Goal: Task Accomplishment & Management: Complete application form

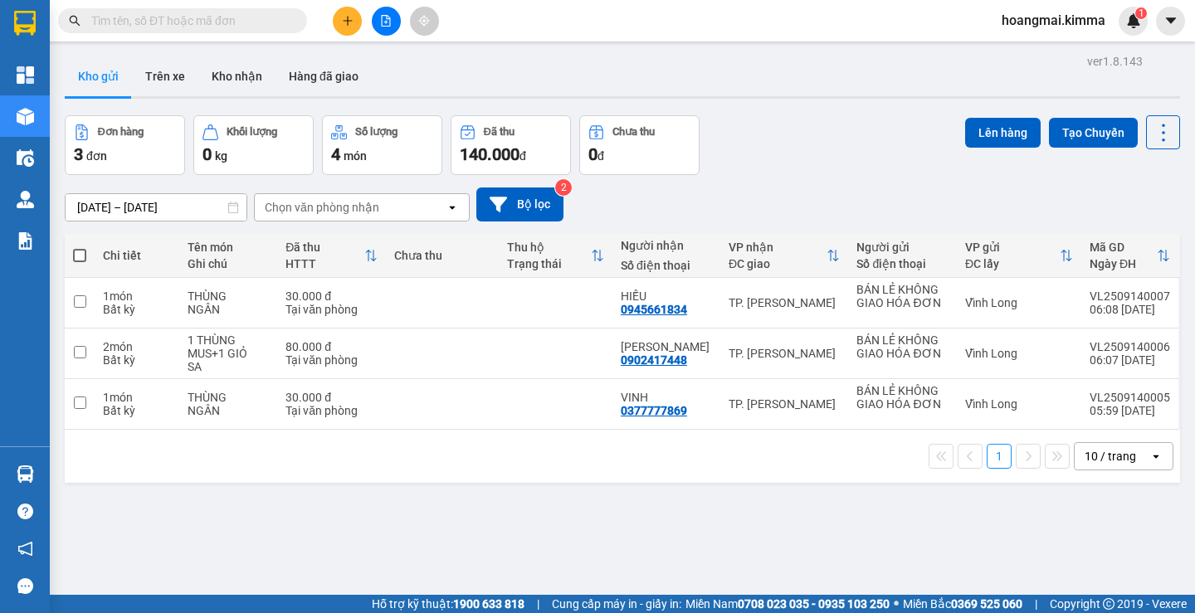
click at [339, 24] on button at bounding box center [347, 21] width 29 height 29
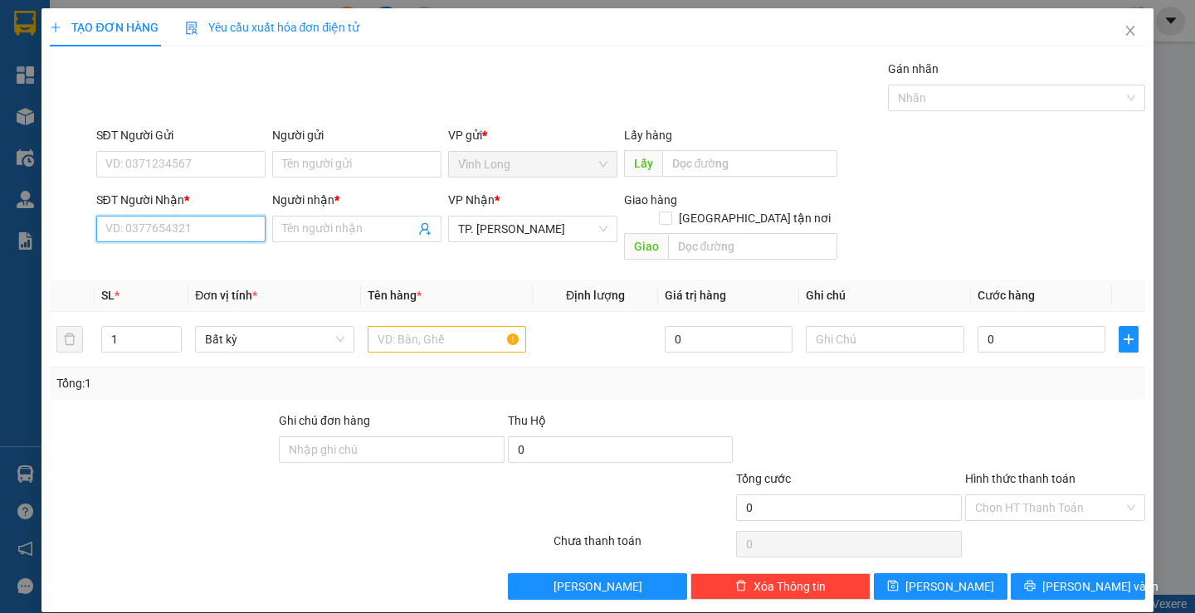
click at [212, 221] on input "SĐT Người Nhận *" at bounding box center [180, 229] width 169 height 27
type input "0931431130"
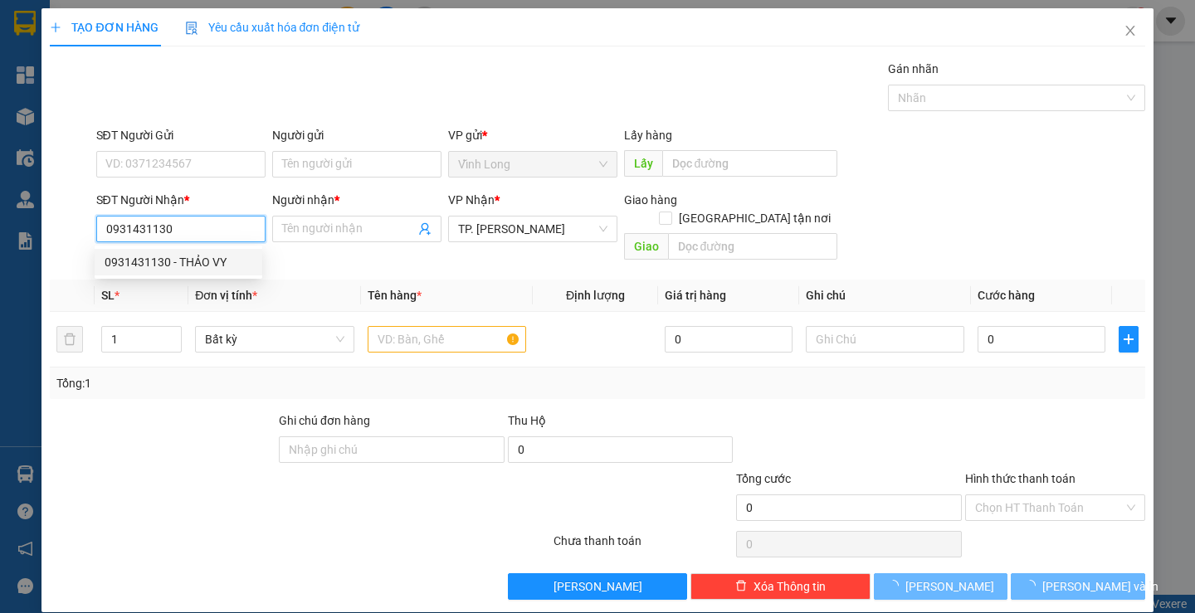
click at [211, 253] on div "0931431130 - THẢO VY" at bounding box center [179, 262] width 148 height 18
type input "THẢO VY"
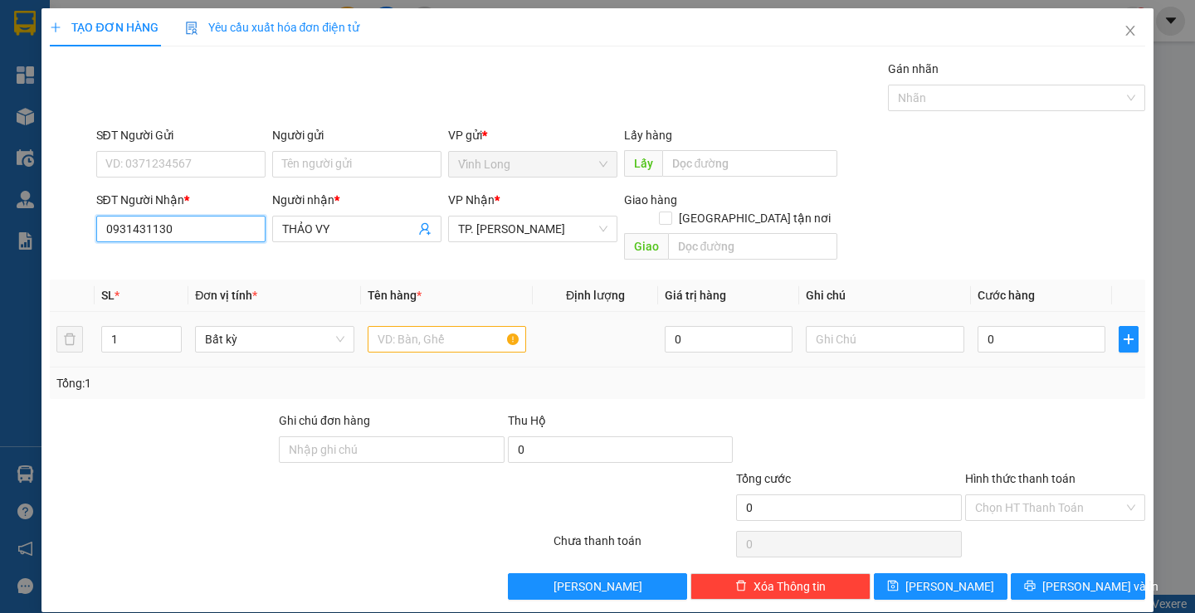
type input "0931431130"
click at [445, 326] on input "text" at bounding box center [447, 339] width 158 height 27
drag, startPoint x: 472, startPoint y: 342, endPoint x: 366, endPoint y: 325, distance: 107.5
click at [367, 326] on td "gói trắng" at bounding box center [447, 340] width 172 height 56
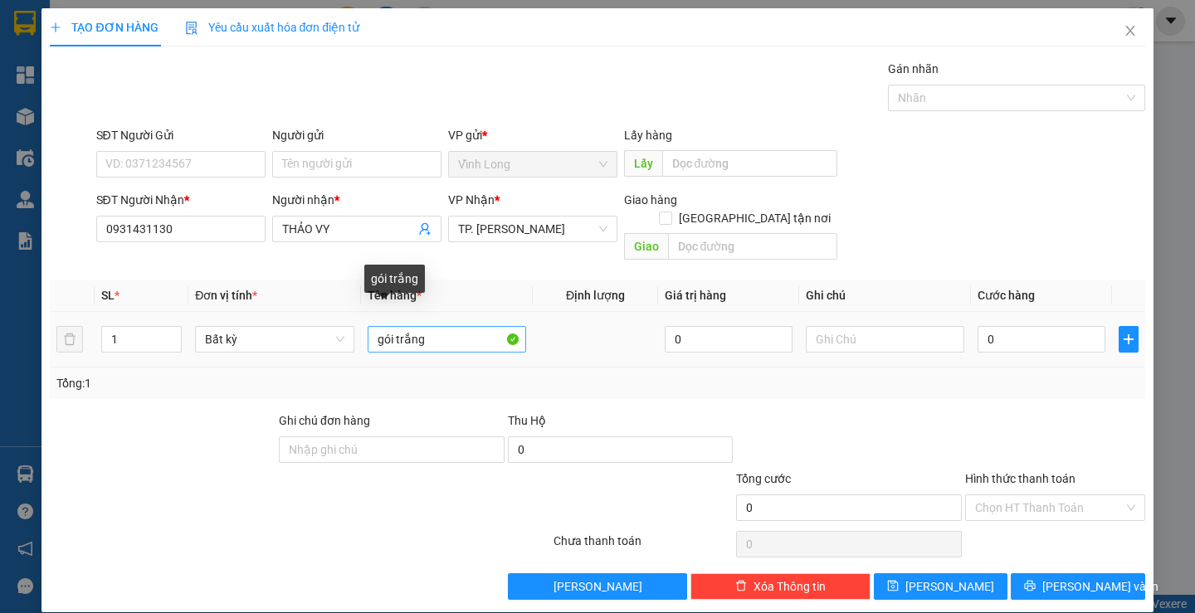
scroll to position [1, 0]
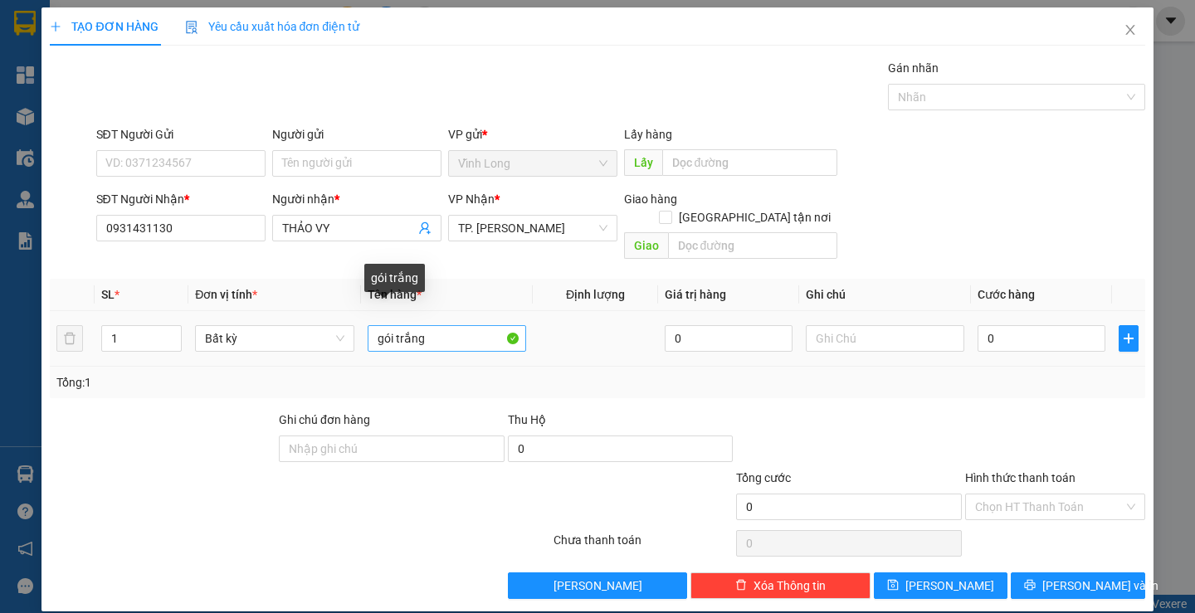
click at [436, 325] on input "gói trắng" at bounding box center [447, 338] width 158 height 27
click at [438, 325] on input "gói trắng" at bounding box center [447, 338] width 158 height 27
drag, startPoint x: 439, startPoint y: 316, endPoint x: 288, endPoint y: 330, distance: 151.7
click at [304, 333] on tr "1 Bất kỳ gói trắng 0 0" at bounding box center [597, 339] width 1094 height 56
type input "GÓI RẮNG"
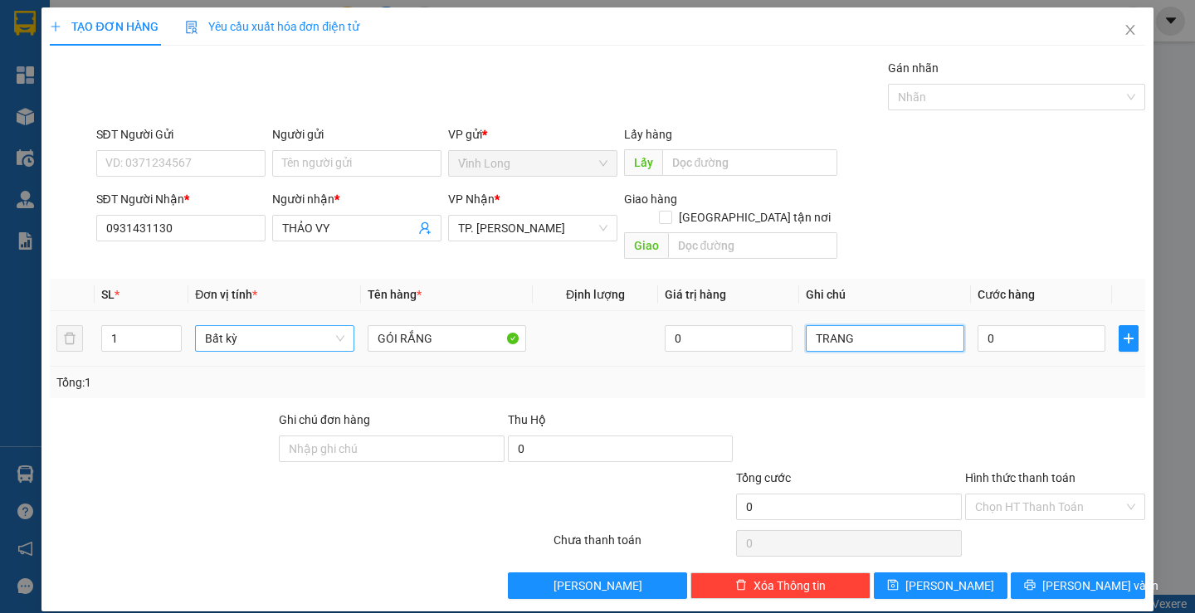
type input "TRANG"
type input "2"
type input "20"
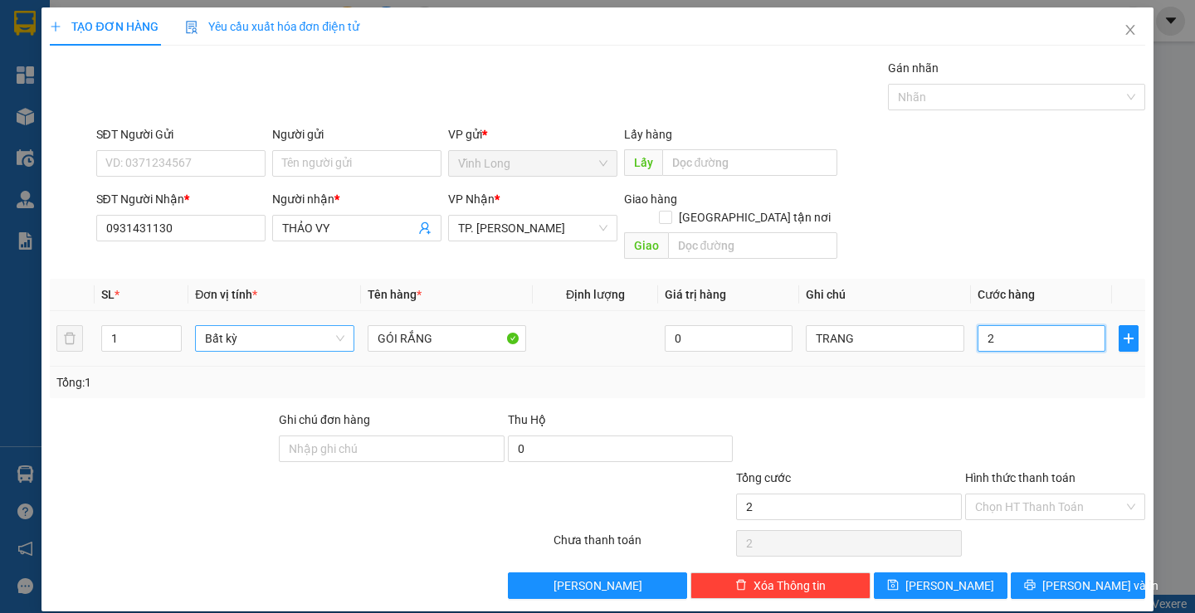
type input "20"
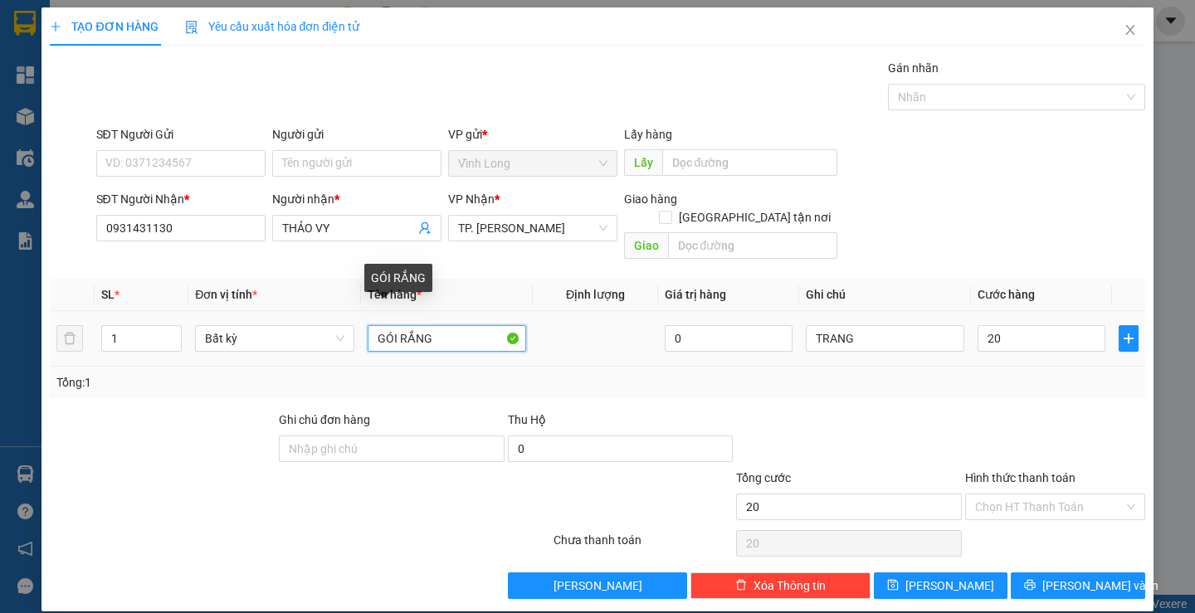
type input "20.000"
click at [401, 325] on input "GÓI RẮNG" at bounding box center [447, 338] width 158 height 27
click at [396, 325] on input "GÓI RẮNG" at bounding box center [447, 338] width 158 height 27
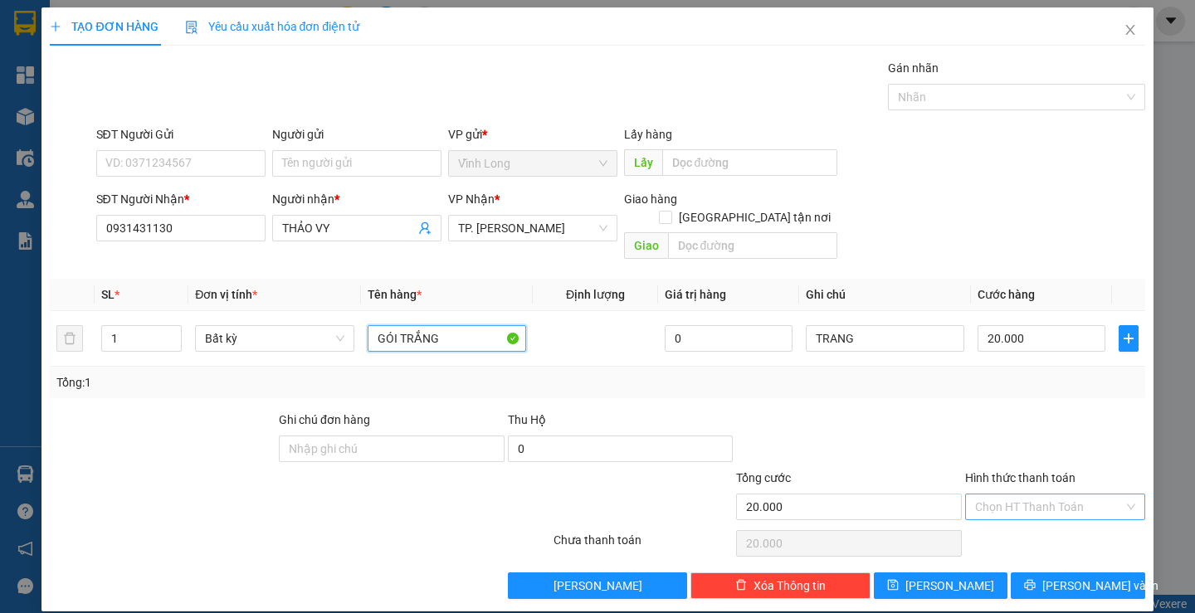
type input "GÓI TRẮNG"
click at [1012, 494] on input "Hình thức thanh toán" at bounding box center [1049, 506] width 149 height 25
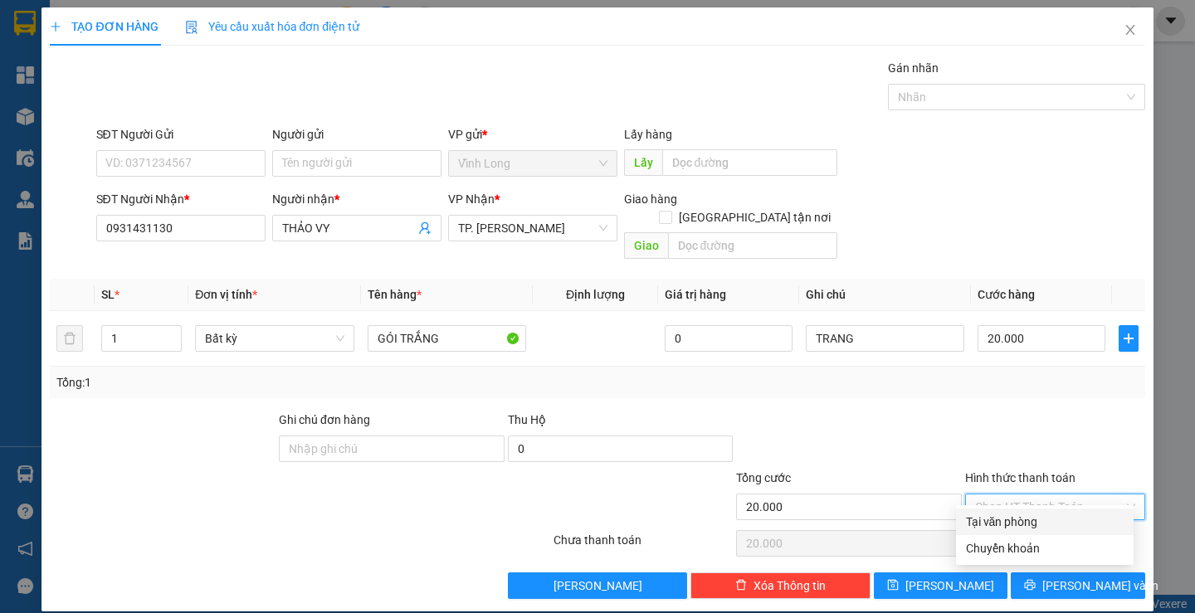
click at [1011, 519] on div "Tại văn phòng" at bounding box center [1045, 522] width 158 height 18
type input "0"
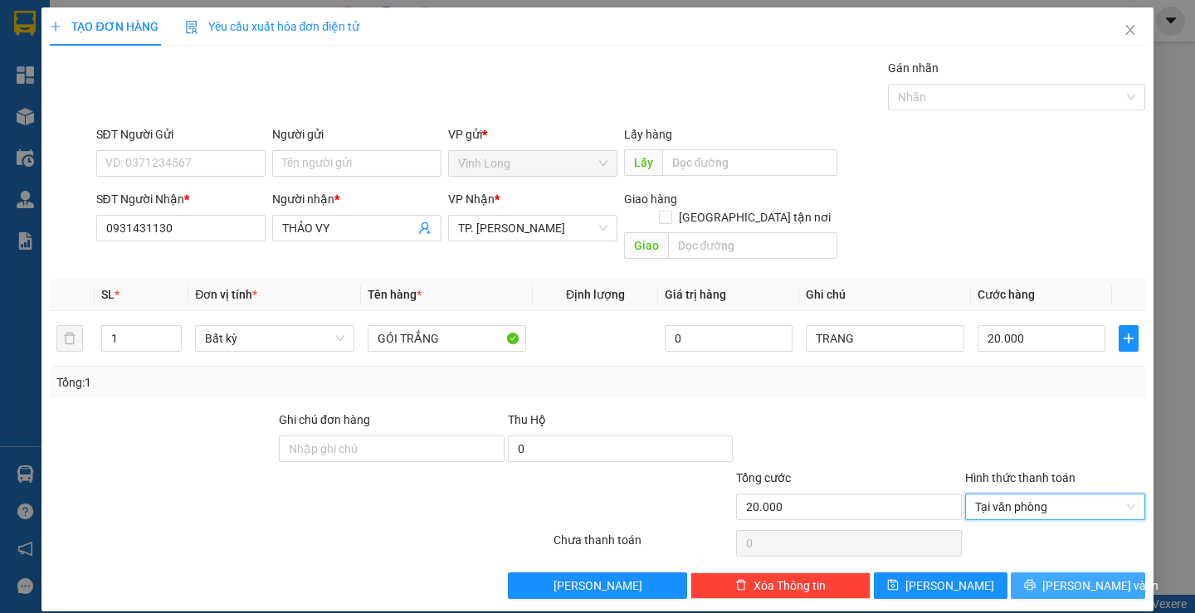
click at [1050, 572] on button "Lưu và In" at bounding box center [1078, 585] width 134 height 27
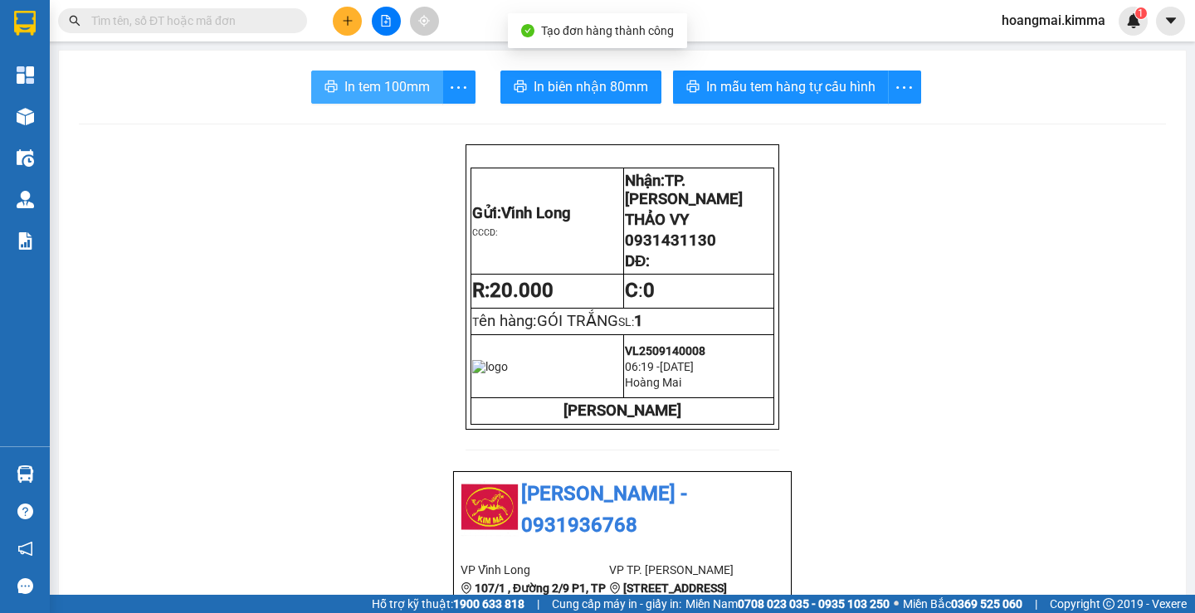
click at [381, 88] on span "In tem 100mm" at bounding box center [386, 86] width 85 height 21
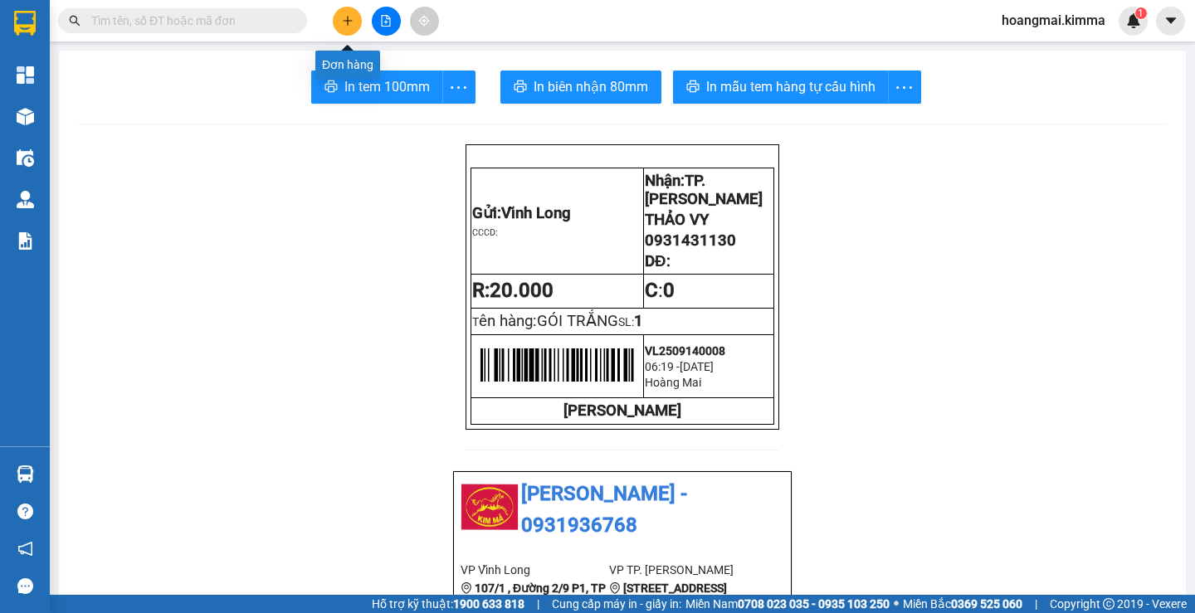
click at [353, 19] on button at bounding box center [347, 21] width 29 height 29
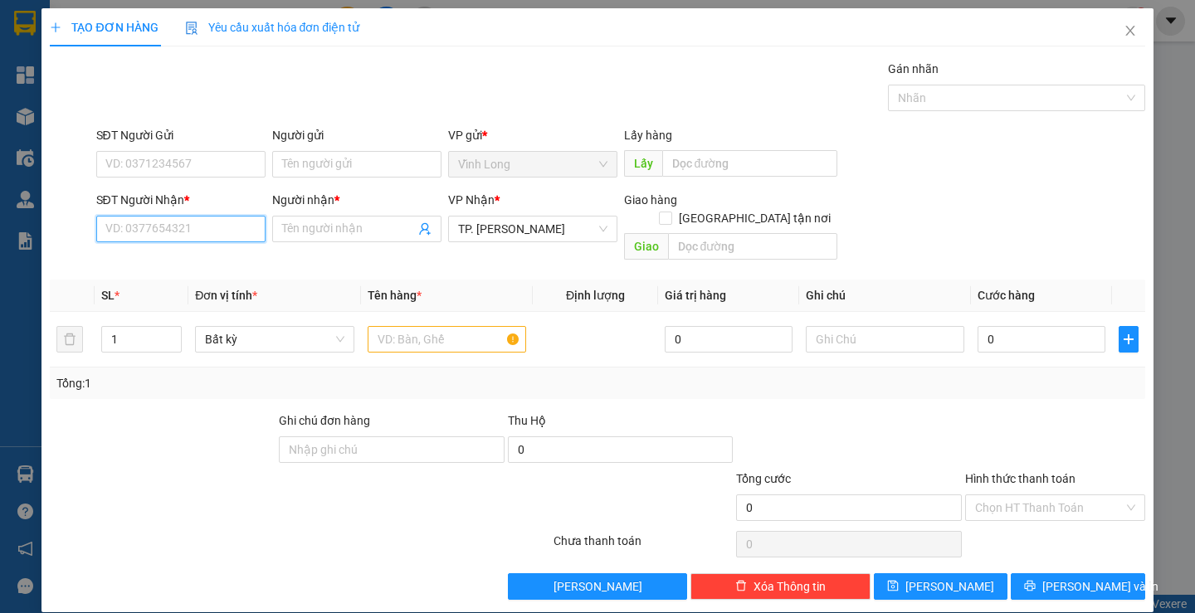
click at [190, 233] on input "SĐT Người Nhận *" at bounding box center [180, 229] width 169 height 27
type input "0933005302"
click at [207, 259] on div "0933005302 - TRẦN TUẤN" at bounding box center [186, 262] width 163 height 18
type input "TRẦN TUẤN"
type input "0933005302"
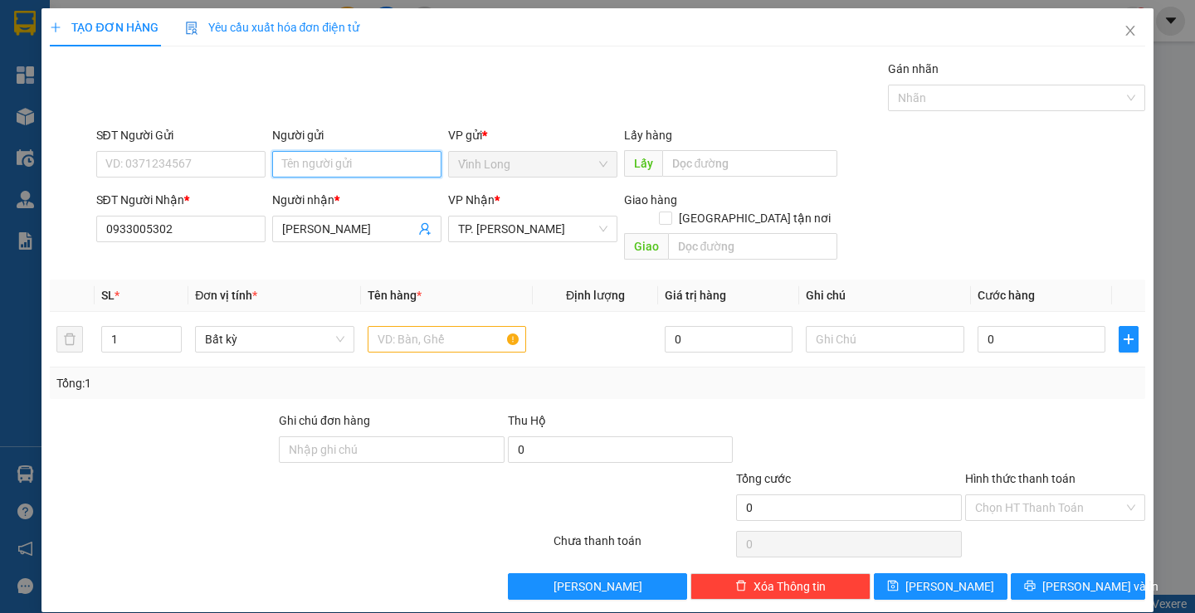
click at [315, 158] on input "Người gửi" at bounding box center [356, 164] width 169 height 27
click at [175, 165] on input "SĐT Người Gửi" at bounding box center [180, 164] width 169 height 27
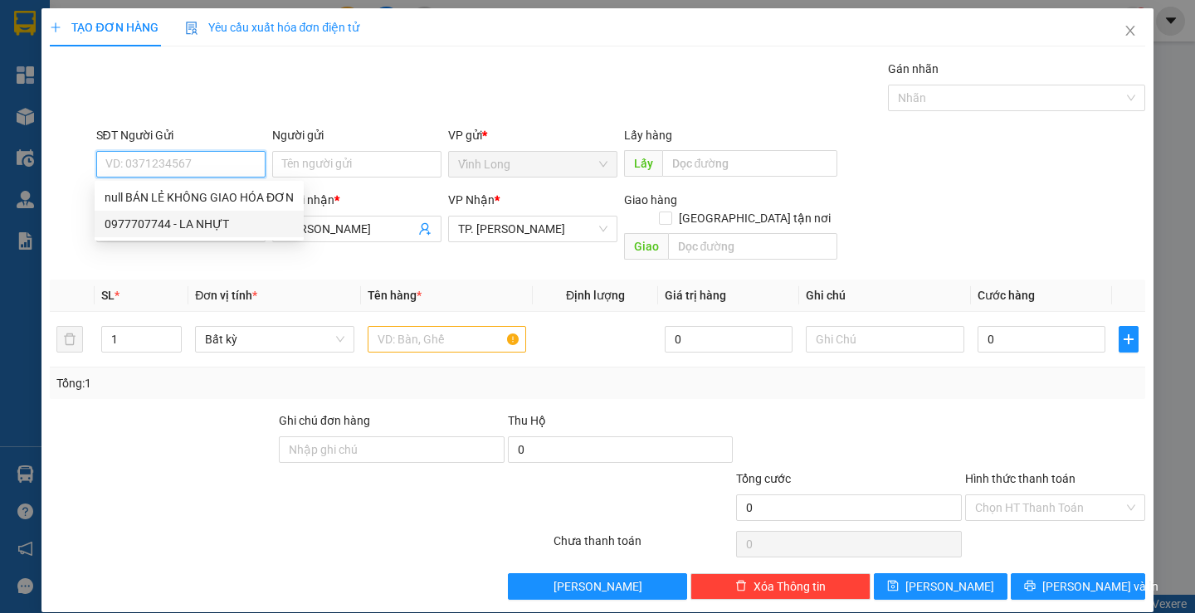
click at [202, 223] on div "0977707744 - LA NHỰT" at bounding box center [199, 224] width 189 height 18
type input "0977707744"
type input "LA NHỰT"
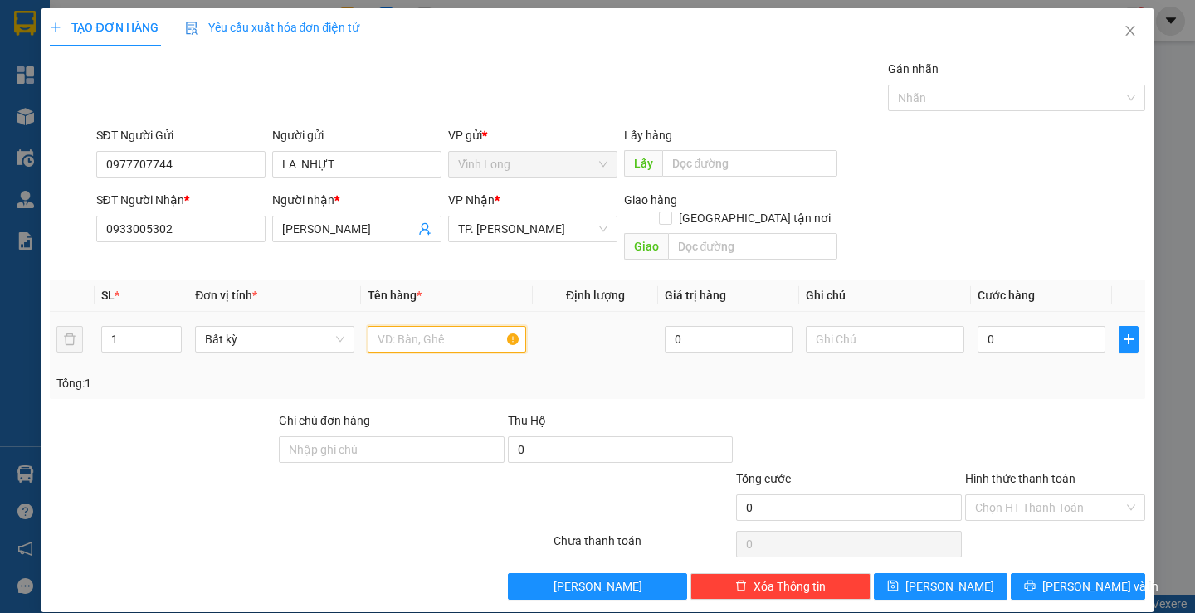
click at [466, 326] on input "text" at bounding box center [447, 339] width 158 height 27
type input "HỘP"
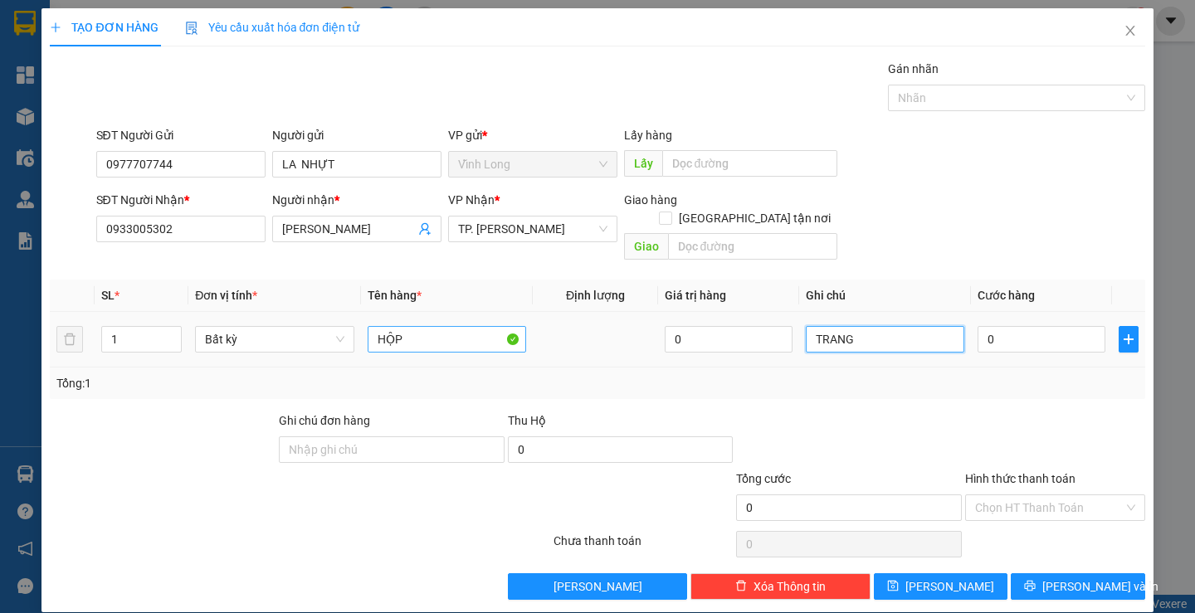
type input "TRANG"
type input "2"
type input "20"
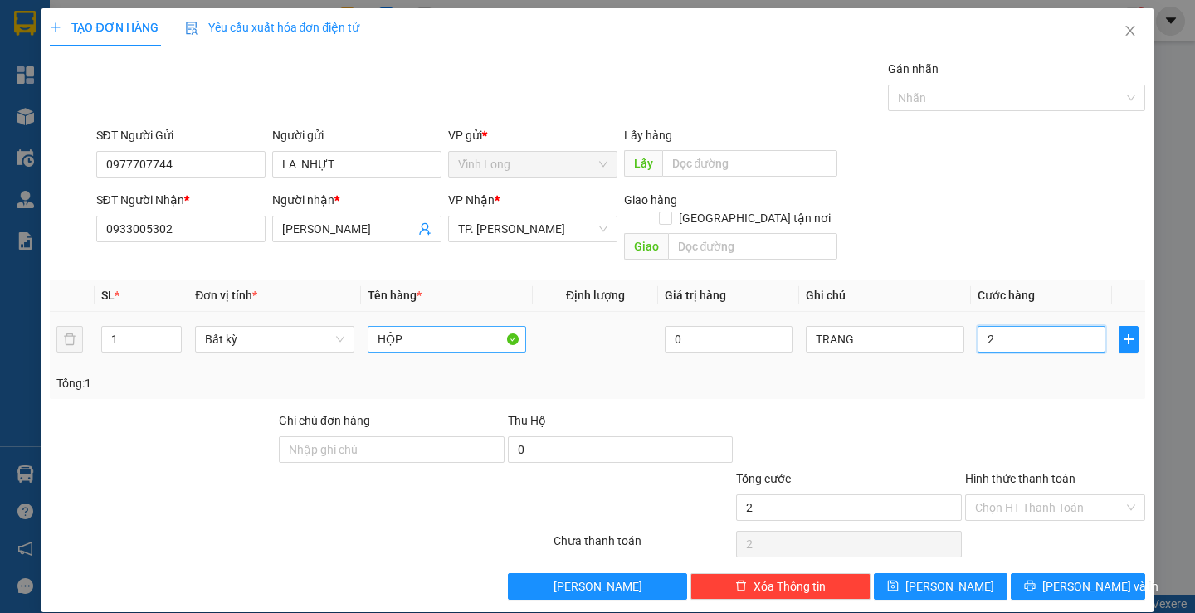
type input "20"
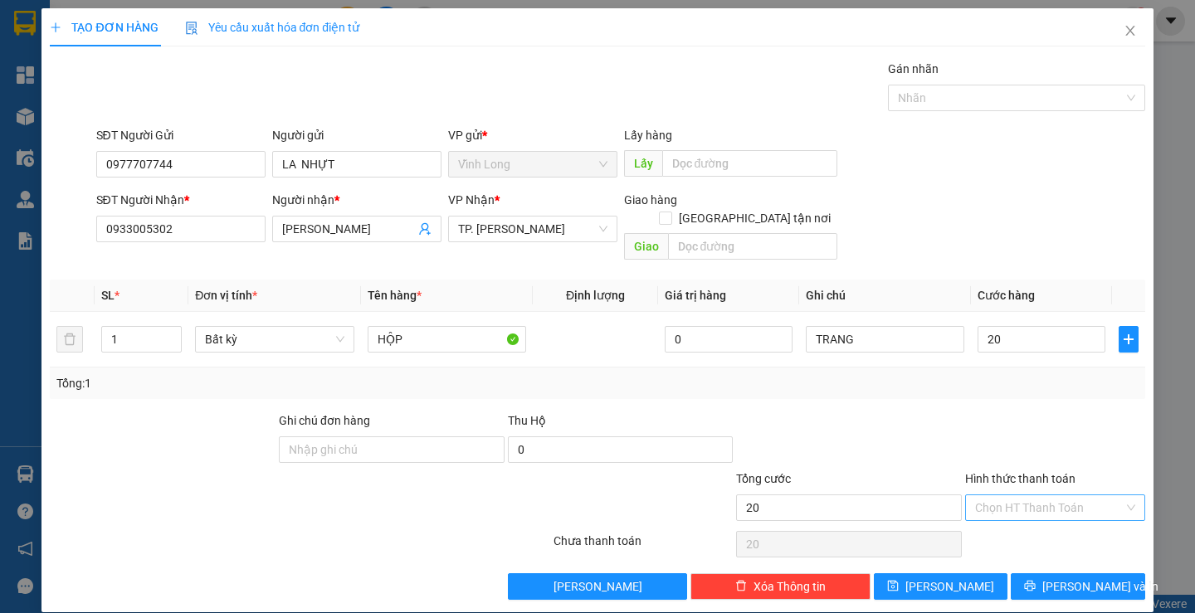
type input "20.000"
drag, startPoint x: 988, startPoint y: 493, endPoint x: 1000, endPoint y: 504, distance: 16.4
click at [991, 495] on input "Hình thức thanh toán" at bounding box center [1049, 507] width 149 height 25
click at [1008, 523] on div "Tại văn phòng" at bounding box center [1045, 523] width 158 height 18
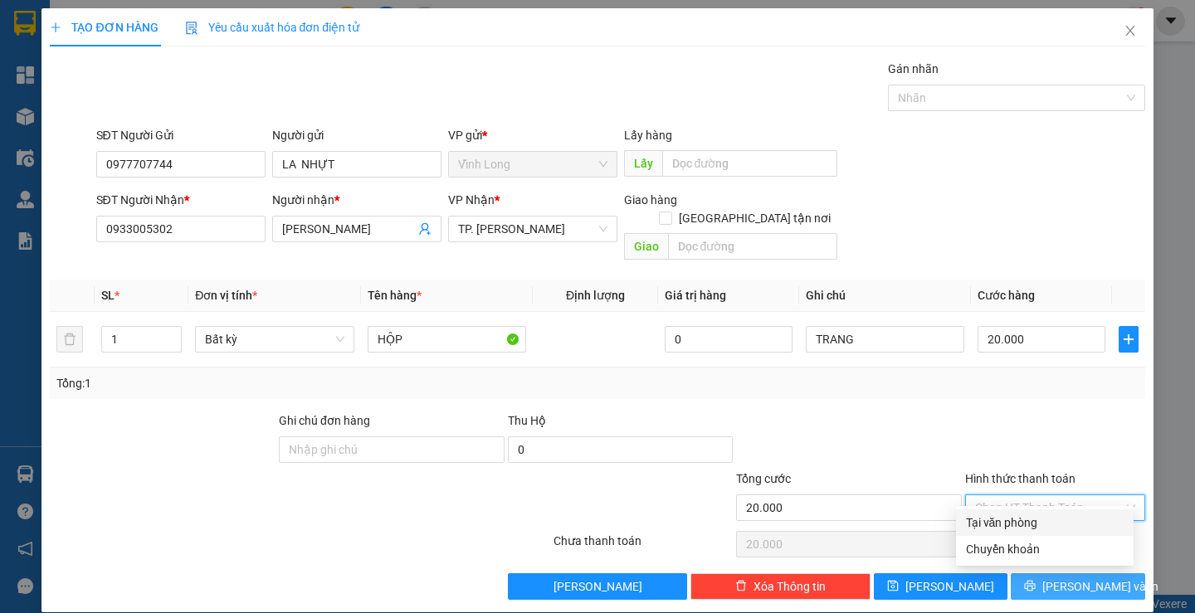
type input "0"
click at [1024, 573] on button "Lưu và In" at bounding box center [1078, 586] width 134 height 27
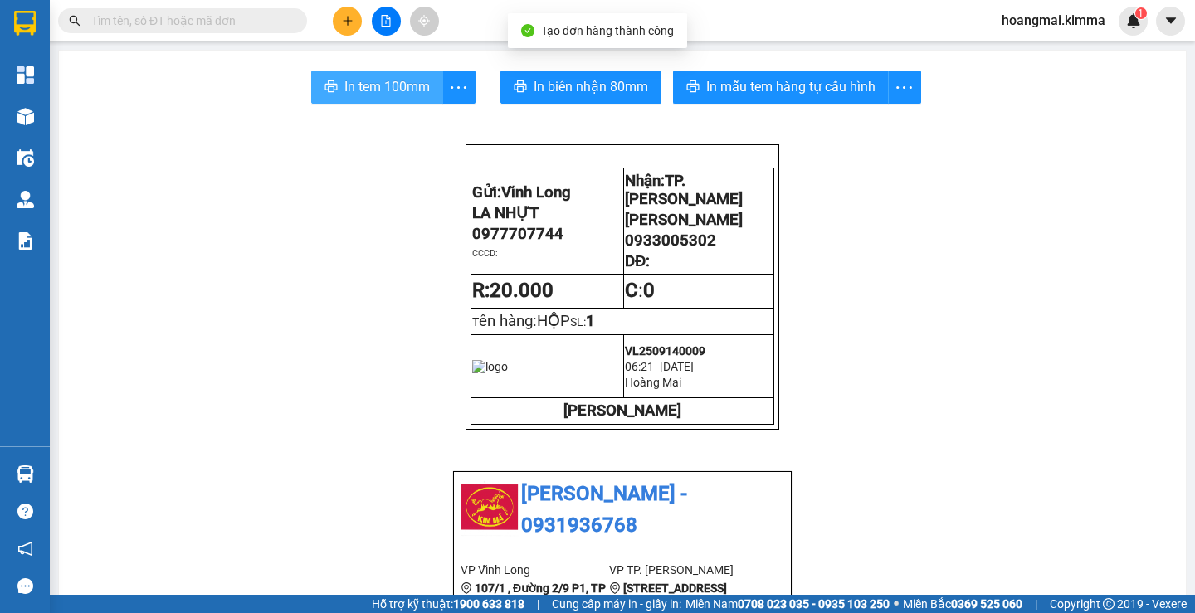
click at [415, 90] on span "In tem 100mm" at bounding box center [386, 86] width 85 height 21
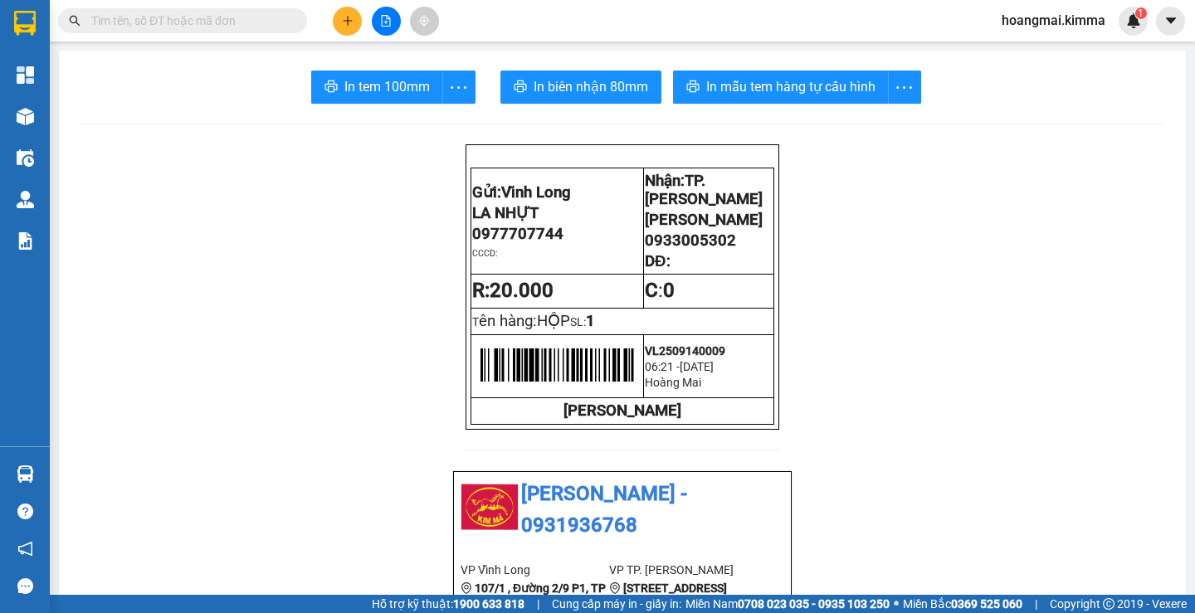
click at [346, 14] on button at bounding box center [347, 21] width 29 height 29
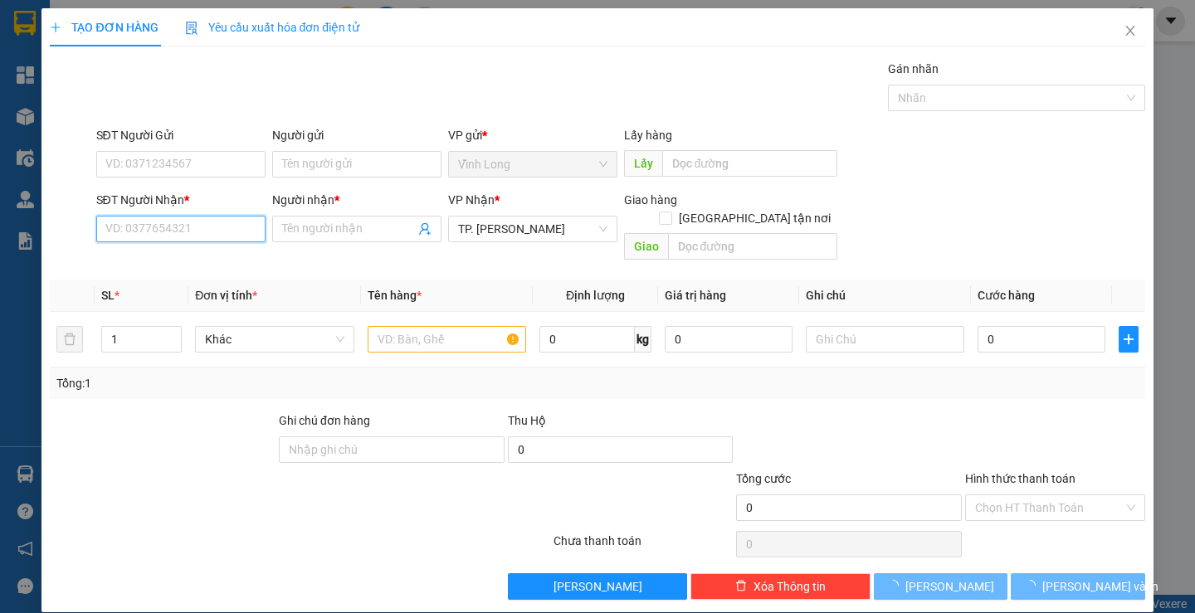
drag, startPoint x: 202, startPoint y: 227, endPoint x: 189, endPoint y: 214, distance: 18.2
click at [191, 220] on input "SĐT Người Nhận *" at bounding box center [180, 229] width 169 height 27
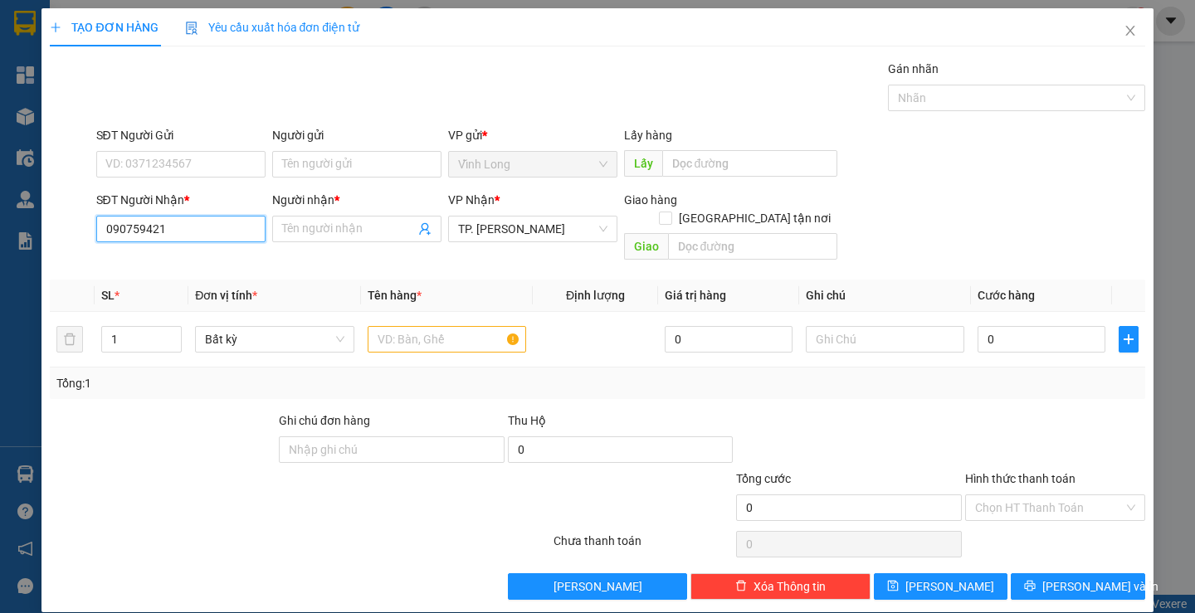
type input "0907594217"
click at [133, 261] on div "0907594217 - YẾN NGỌC" at bounding box center [198, 262] width 187 height 18
type input "YẾN NGỌC"
type input "0907594217"
click at [343, 160] on input "Người gửi" at bounding box center [356, 164] width 169 height 27
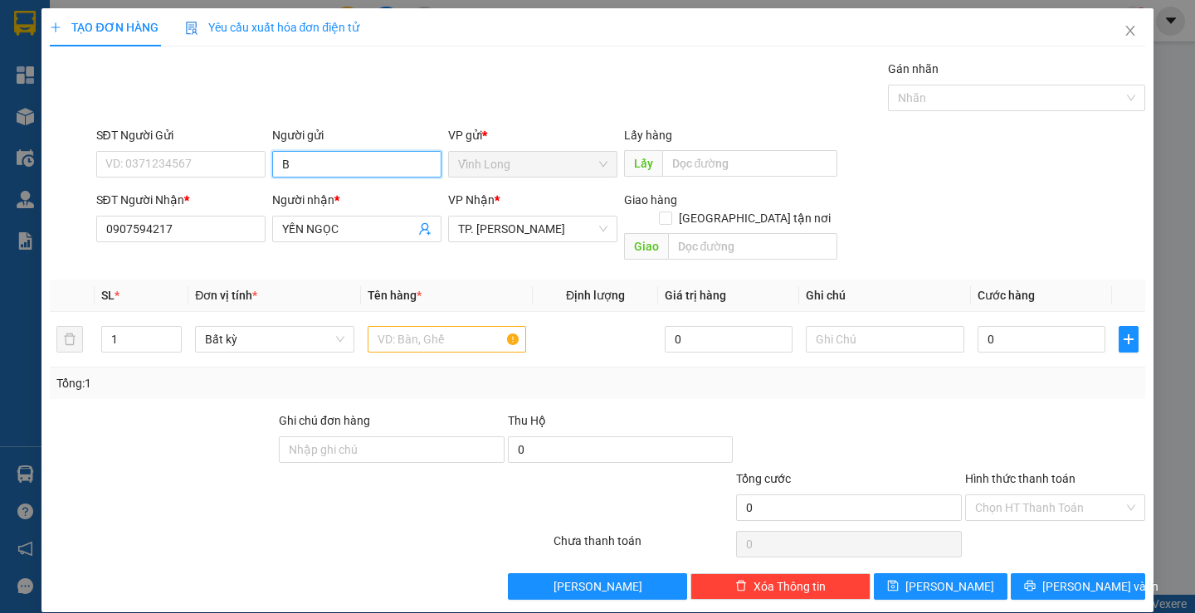
type input "BÁ"
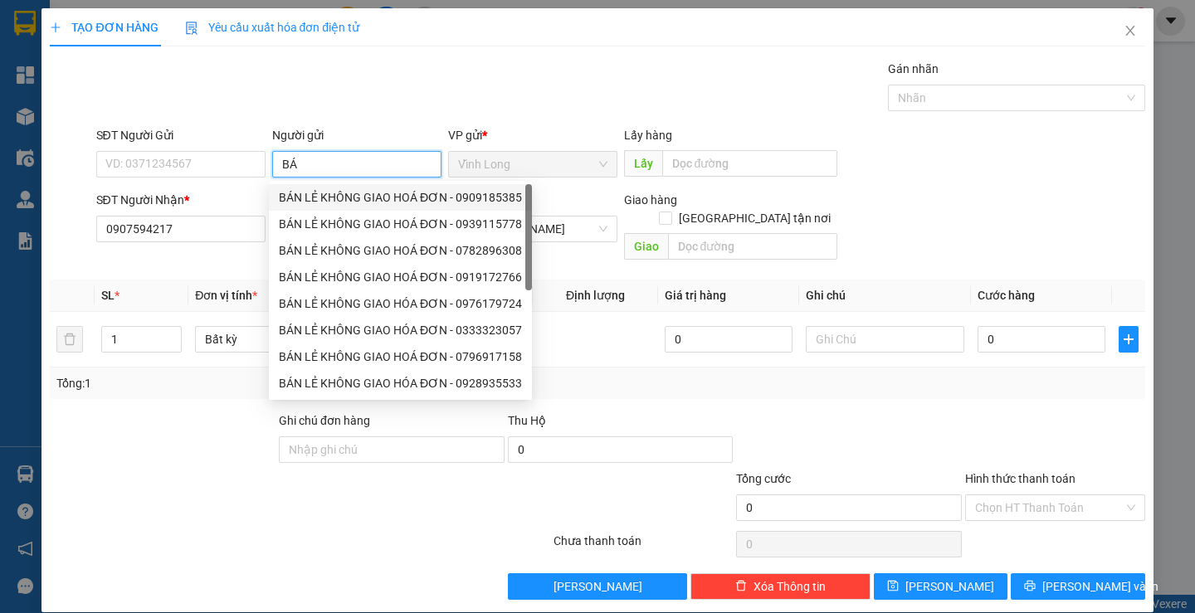
drag, startPoint x: 331, startPoint y: 193, endPoint x: 322, endPoint y: 192, distance: 9.3
click at [329, 193] on div "BÁN LẺ KHÔNG GIAO HOÁ ĐƠN - 0909185385" at bounding box center [400, 197] width 243 height 18
type input "0909185385"
type input "BÁN LẺ KHÔNG GIAO HOÁ ĐƠN"
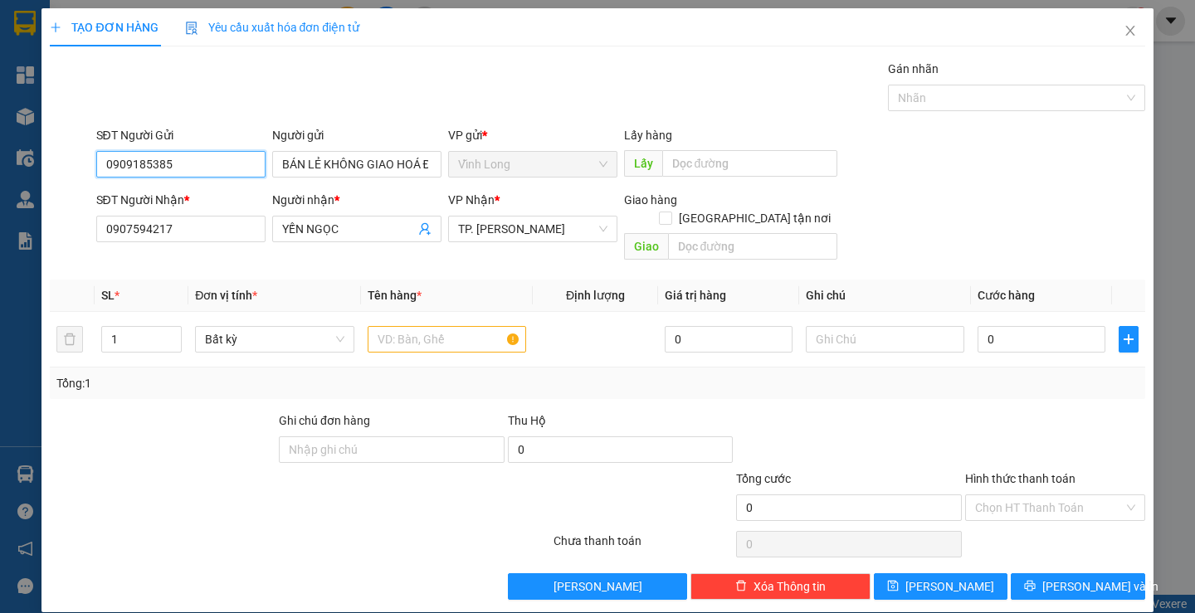
drag, startPoint x: 211, startPoint y: 167, endPoint x: 56, endPoint y: 186, distance: 155.5
click at [63, 183] on div "SĐT Người Gửi 0909185385 0909185385 Người gửi BÁN LẺ KHÔNG GIAO HOÁ ĐƠN VP gửi …" at bounding box center [597, 155] width 1098 height 58
click at [384, 86] on div "Gói vận chuyển * Tiêu chuẩn Gán nhãn Nhãn" at bounding box center [620, 89] width 1055 height 58
drag, startPoint x: 426, startPoint y: 326, endPoint x: 434, endPoint y: 304, distance: 23.1
click at [426, 326] on input "text" at bounding box center [447, 339] width 158 height 27
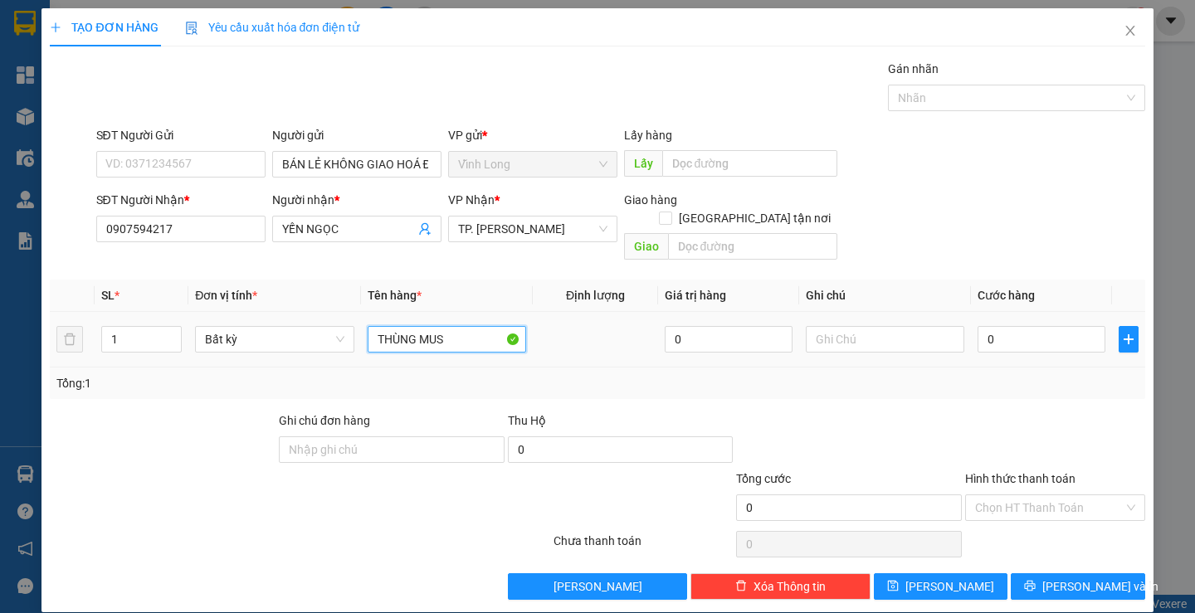
type input "THÙNG MUS"
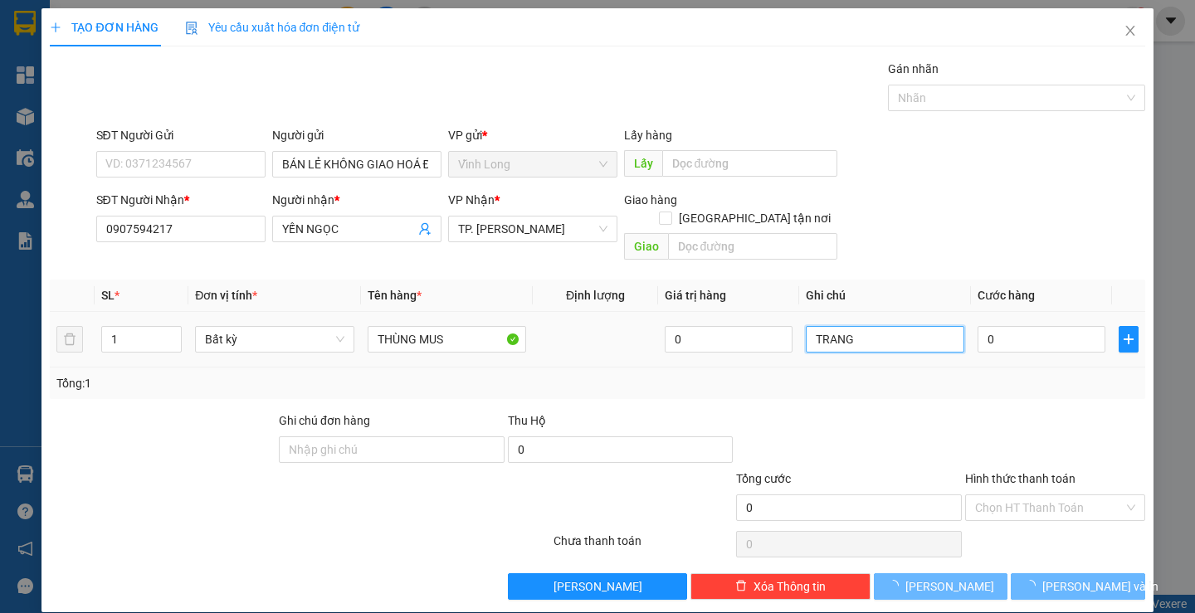
type input "TRANG"
type input "5"
type input "50"
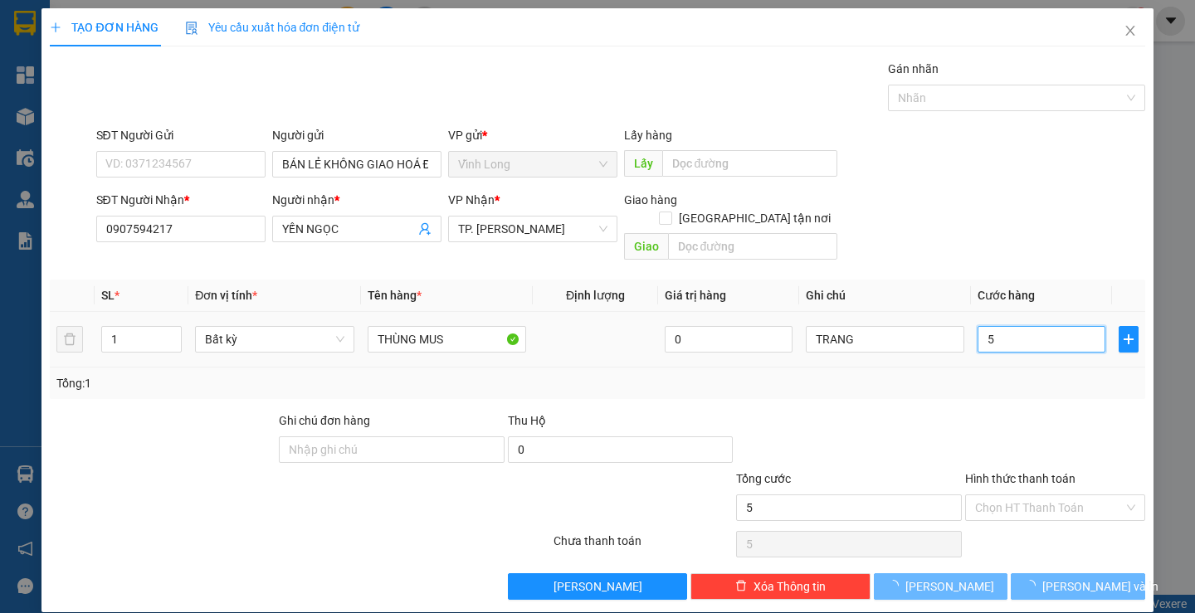
type input "50"
type input "0"
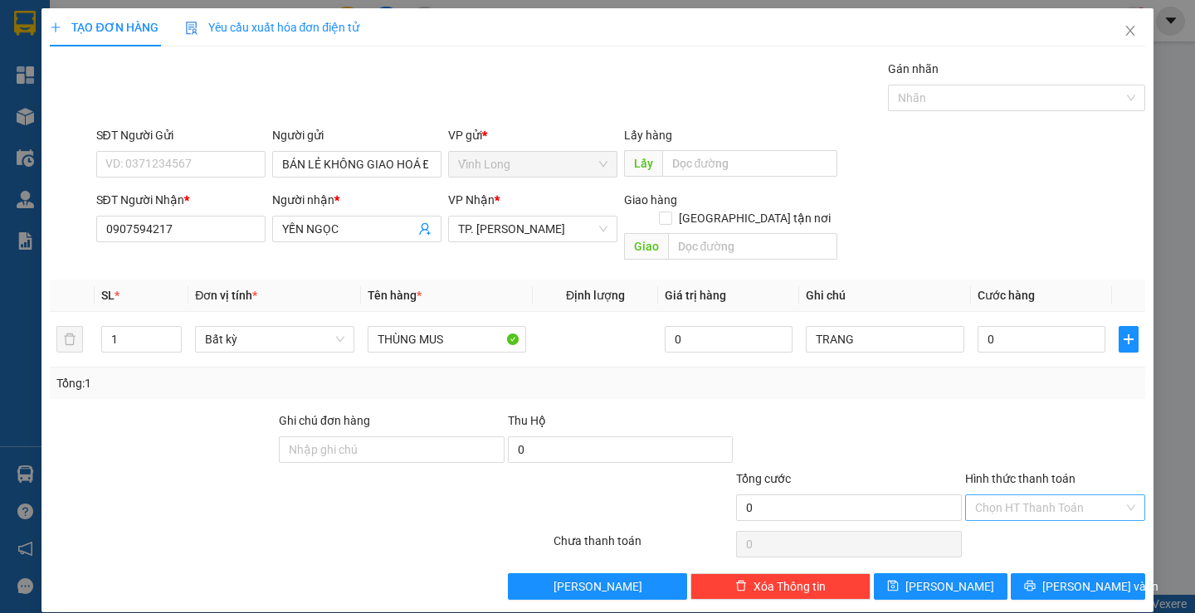
click at [975, 495] on input "Hình thức thanh toán" at bounding box center [1049, 507] width 149 height 25
click at [972, 521] on div "Tại văn phòng" at bounding box center [1045, 523] width 158 height 18
click at [1013, 326] on input "0" at bounding box center [1041, 339] width 128 height 27
type input "5"
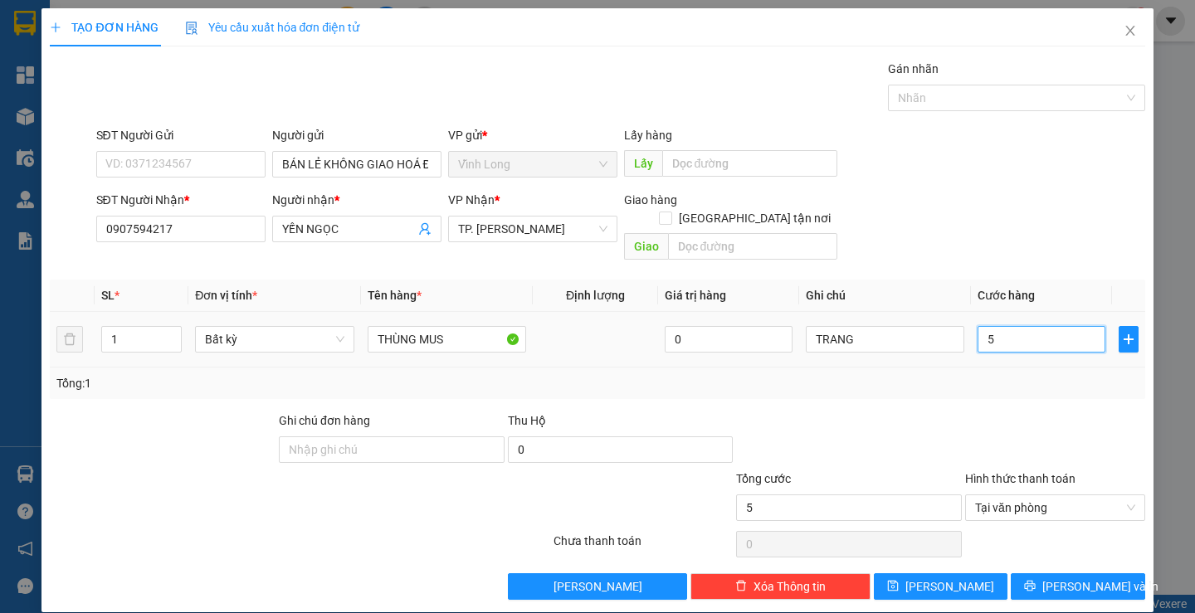
type input "50"
type input "50.000"
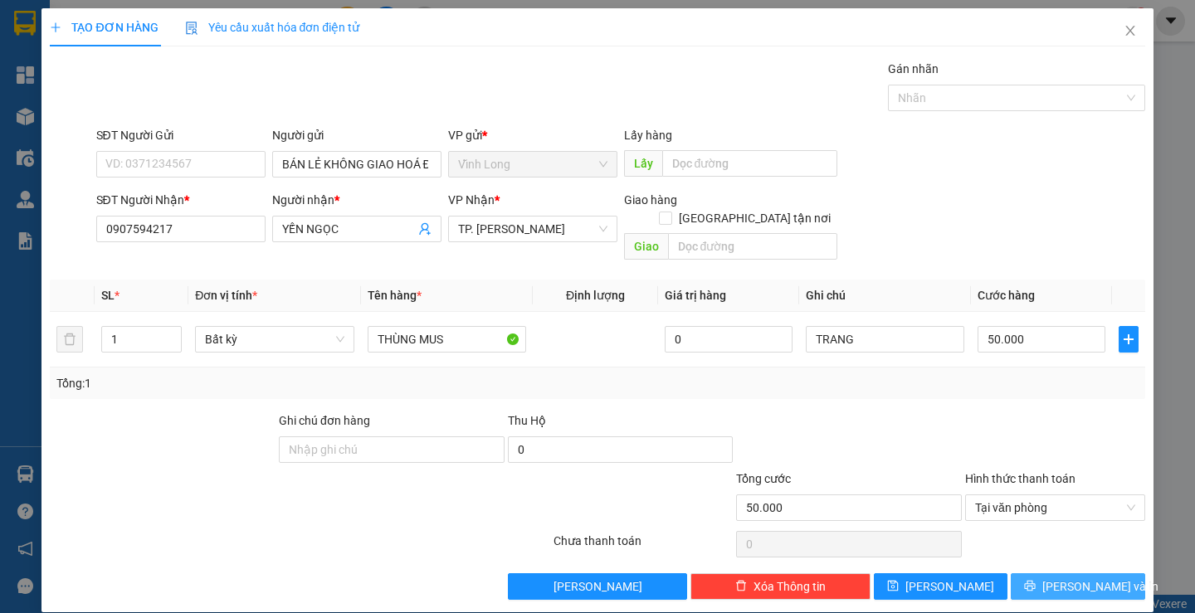
click at [1030, 576] on button "Lưu và In" at bounding box center [1078, 586] width 134 height 27
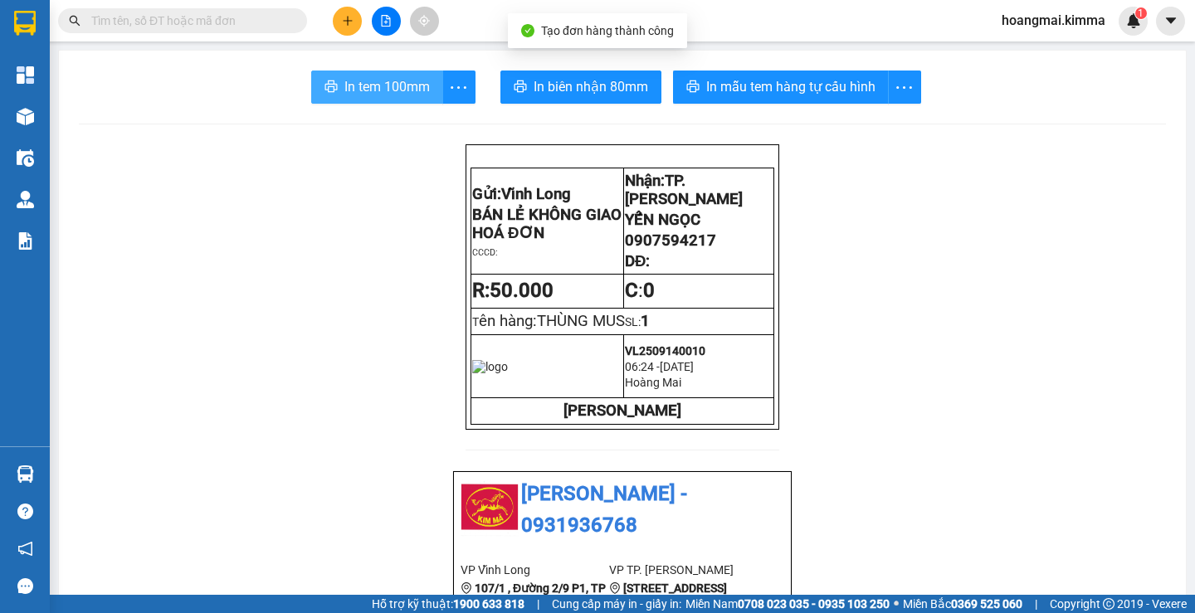
click at [354, 85] on span "In tem 100mm" at bounding box center [386, 86] width 85 height 21
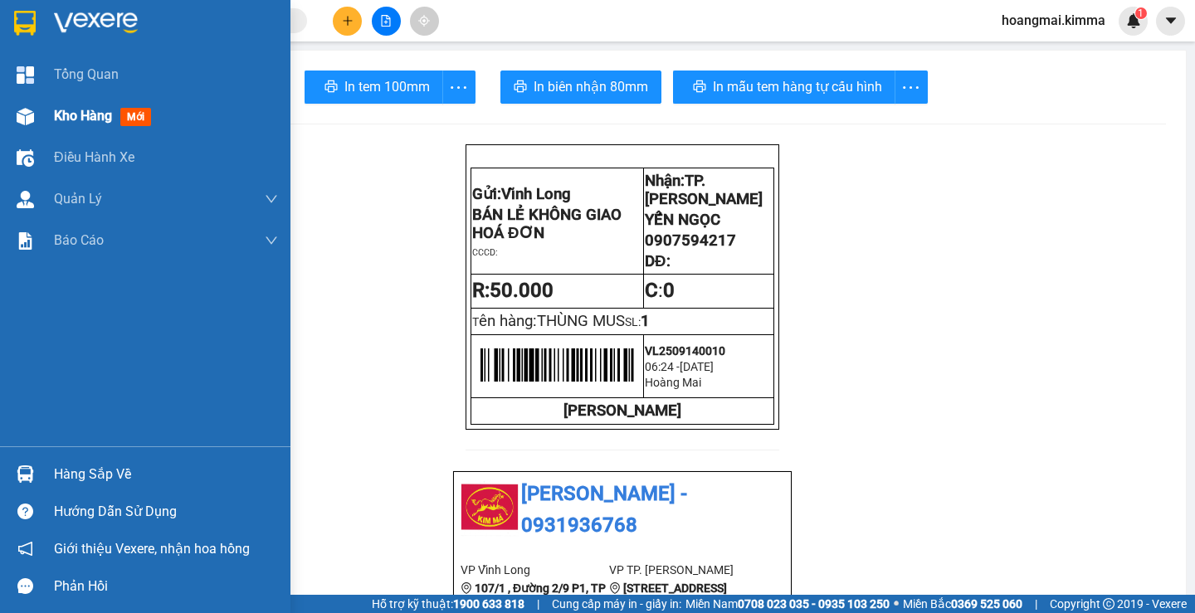
click at [80, 112] on span "Kho hàng" at bounding box center [83, 116] width 58 height 16
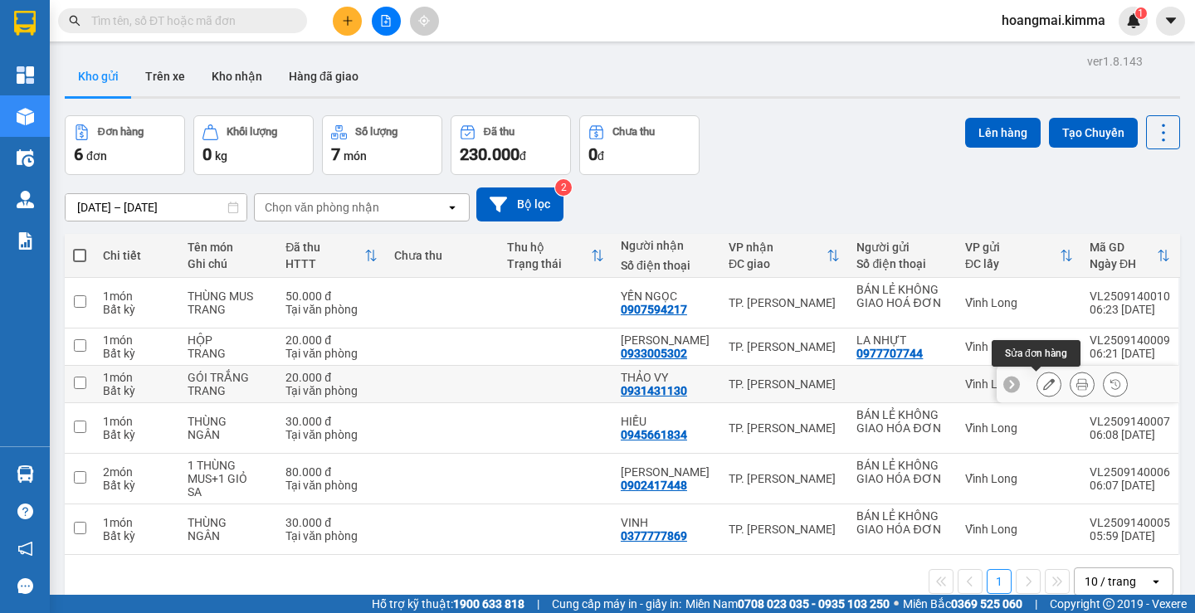
click at [1043, 384] on icon at bounding box center [1049, 384] width 12 height 12
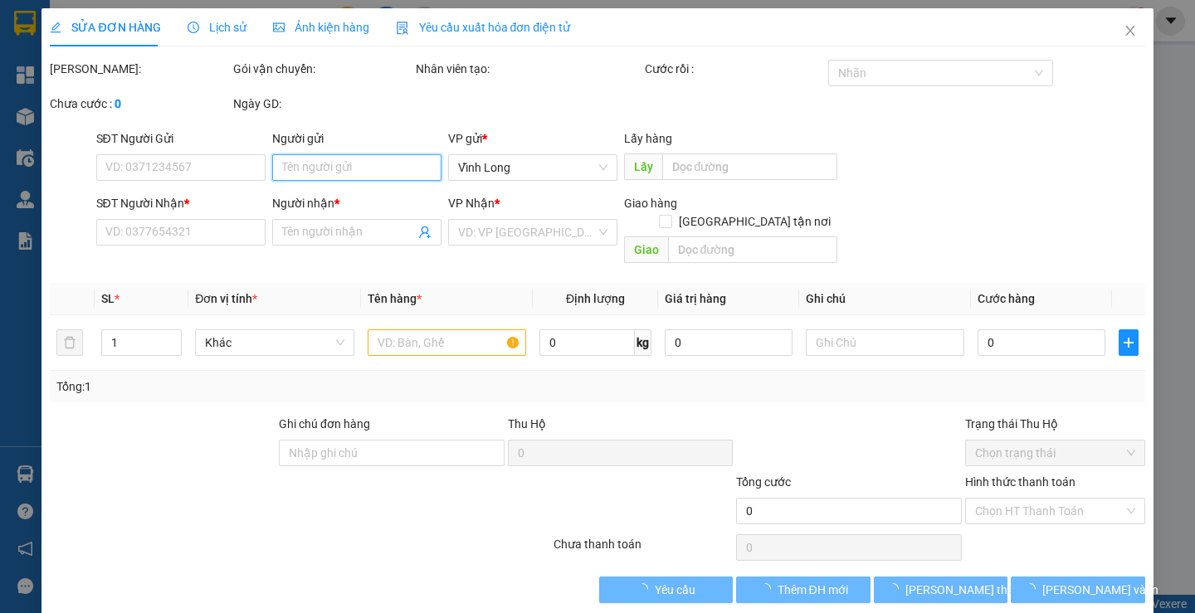
click at [378, 168] on input "Người gửi" at bounding box center [356, 167] width 169 height 27
type input "B"
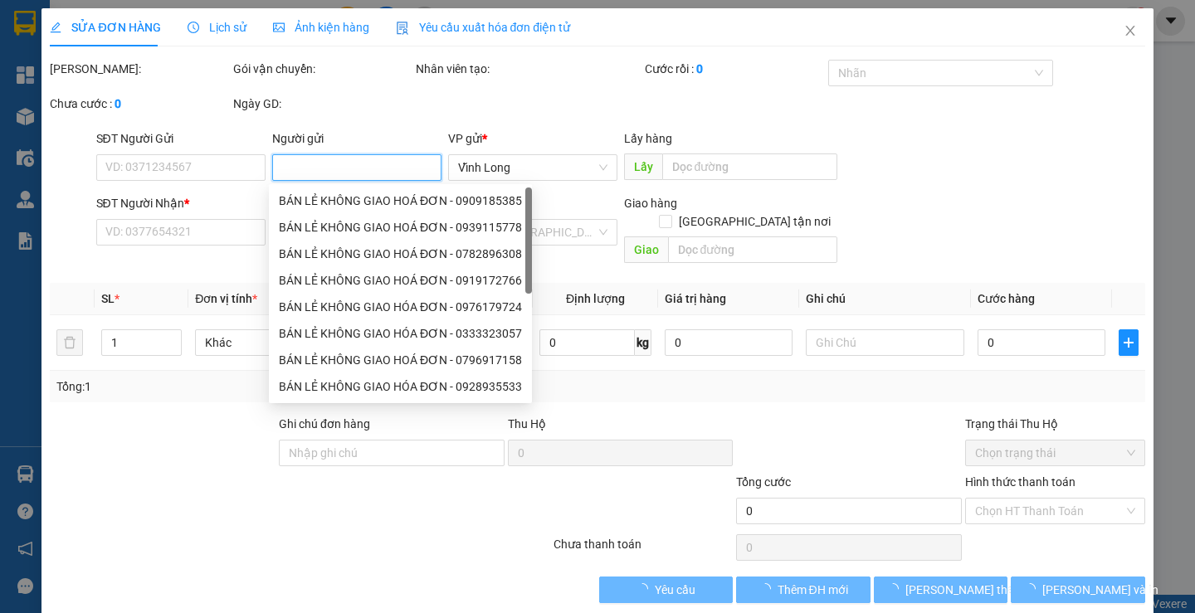
type input "0931431130"
type input "THẢO VY"
type input "20.000"
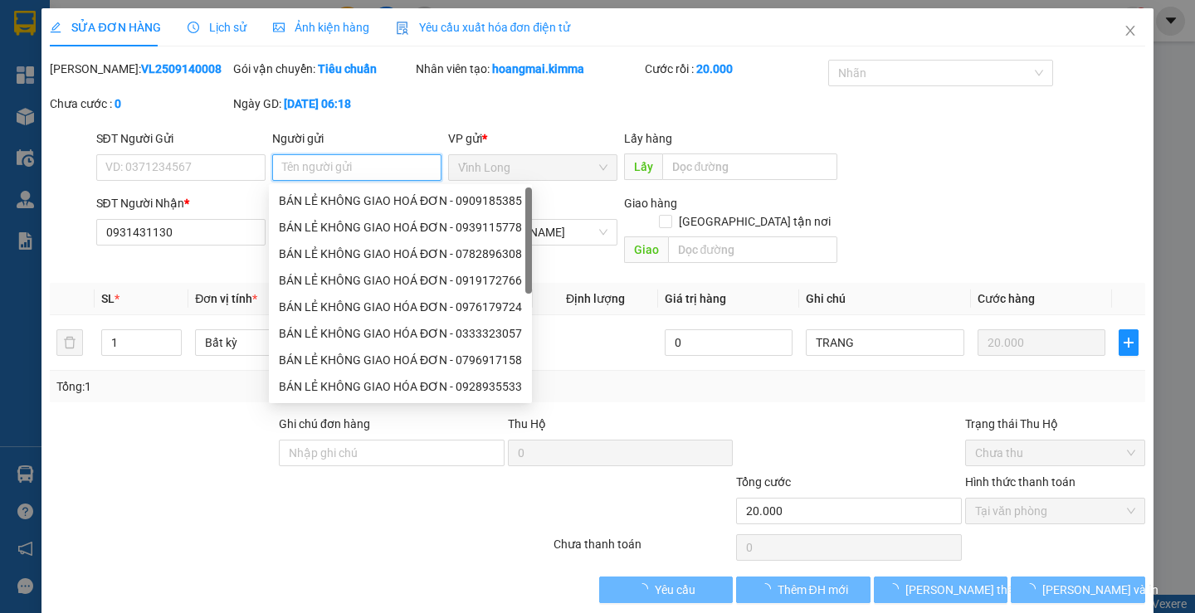
type input "A"
type input "Á"
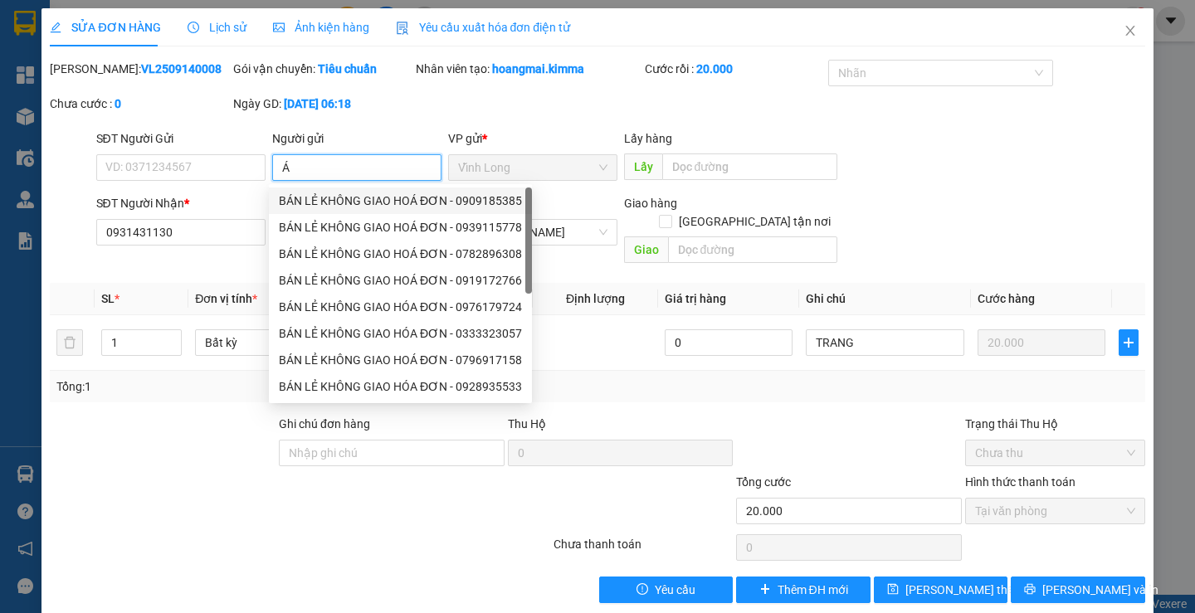
click at [383, 193] on div "BÁN LẺ KHÔNG GIAO HOÁ ĐƠN - 0909185385" at bounding box center [400, 201] width 243 height 18
type input "0909185385"
type input "BÁN LẺ KHÔNG GIAO HOÁ ĐƠN"
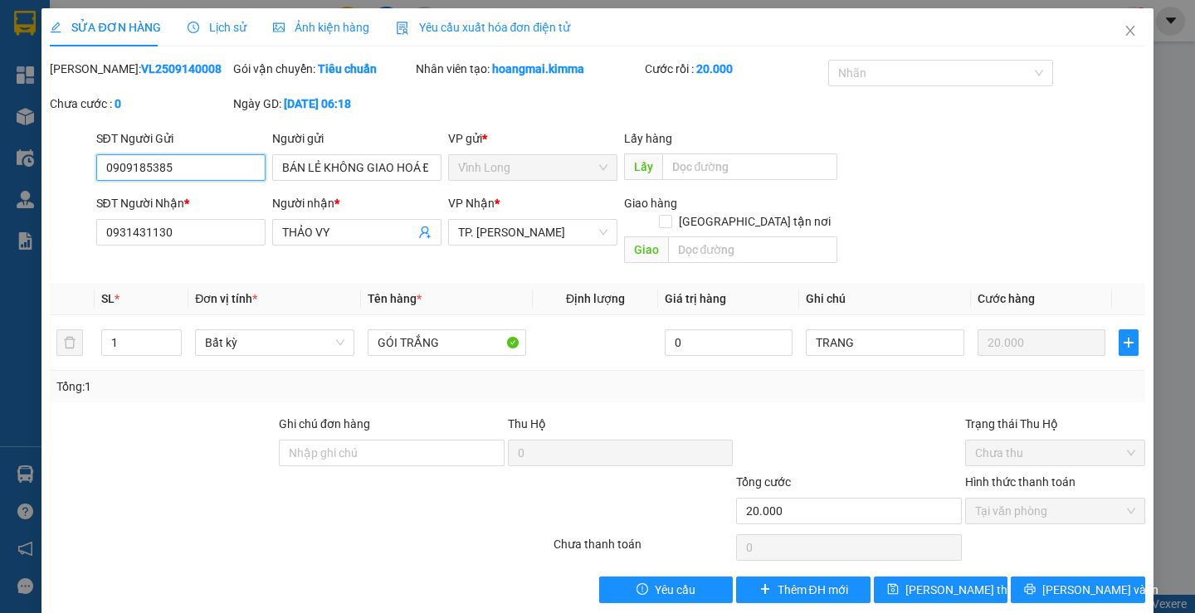
drag, startPoint x: 211, startPoint y: 177, endPoint x: 30, endPoint y: 169, distance: 181.0
click at [30, 169] on div "SỬA ĐƠN HÀNG Lịch sử Ảnh kiện hàng Yêu cầu xuất hóa đơn điện tử Total Paid Fee …" at bounding box center [597, 306] width 1195 height 613
click at [945, 581] on span "Lưu thay đổi" at bounding box center [971, 590] width 133 height 18
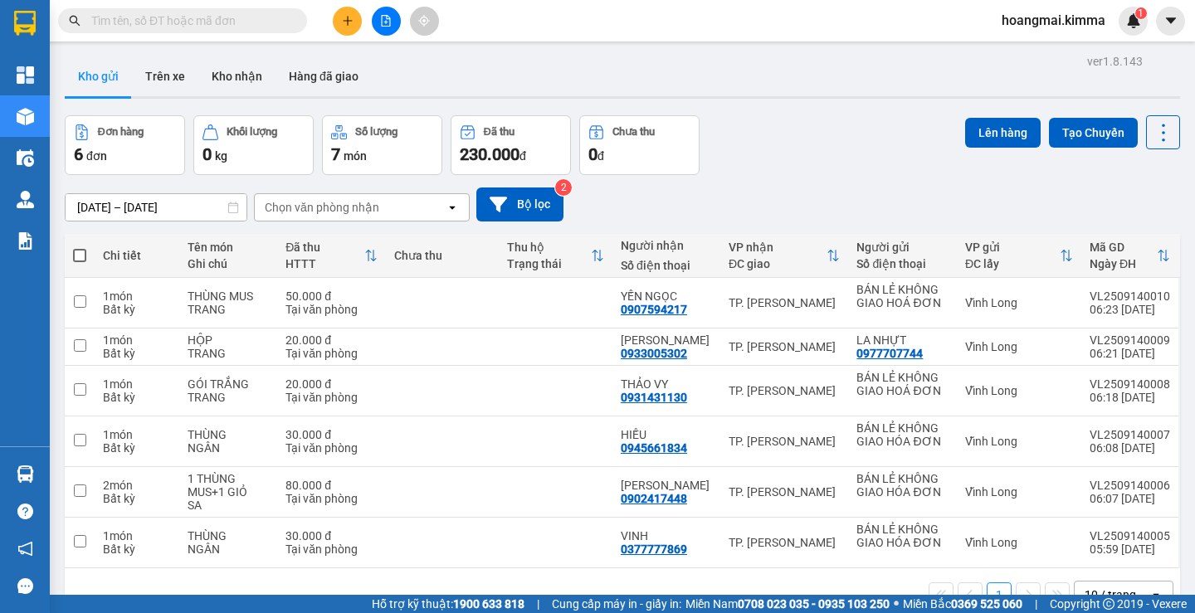
click at [339, 24] on button at bounding box center [347, 21] width 29 height 29
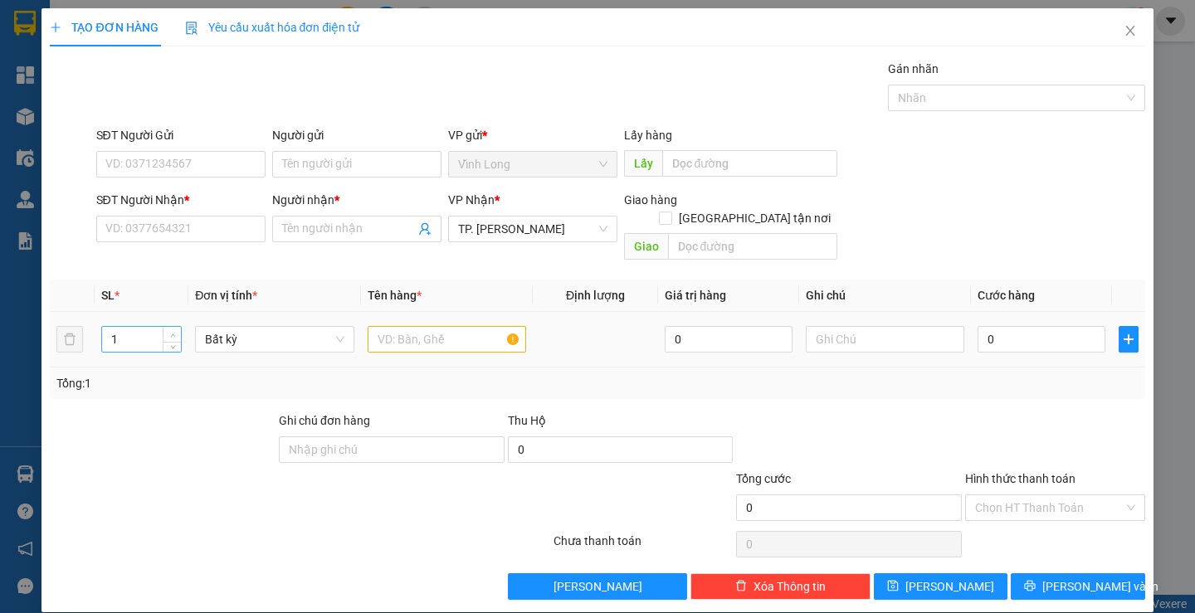
type input "2"
click at [171, 333] on icon "up" at bounding box center [173, 336] width 6 height 6
click at [413, 323] on div at bounding box center [447, 339] width 158 height 33
click at [412, 326] on input "text" at bounding box center [447, 339] width 158 height 27
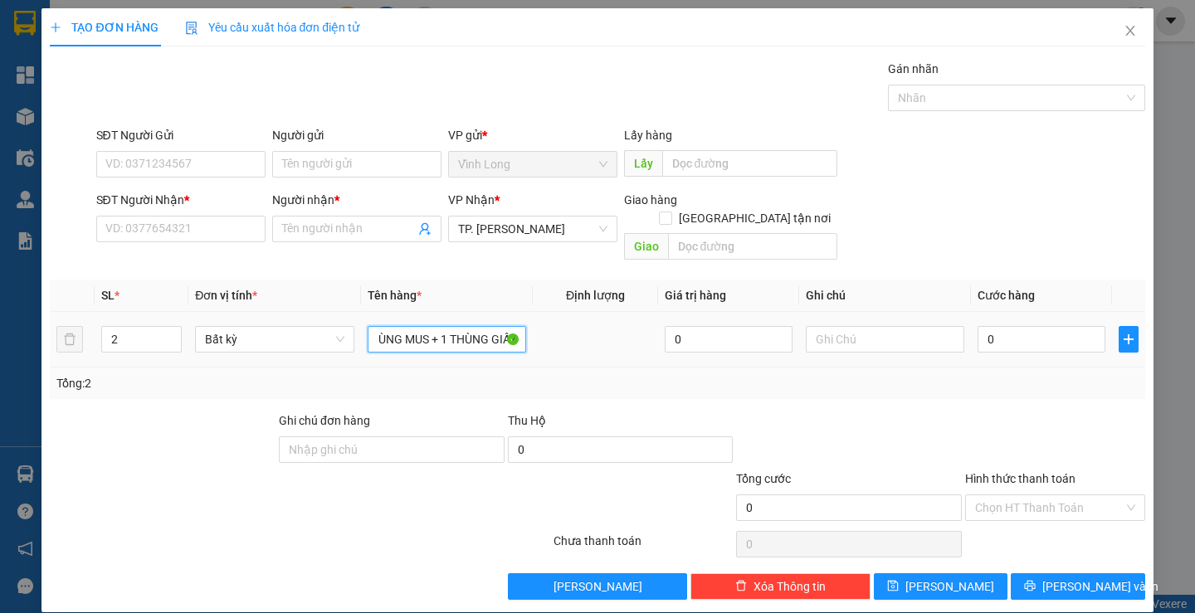
type input "1 THÙNG MUS + 1 THÙNG GIẤY"
type input "TRANG"
type input "7"
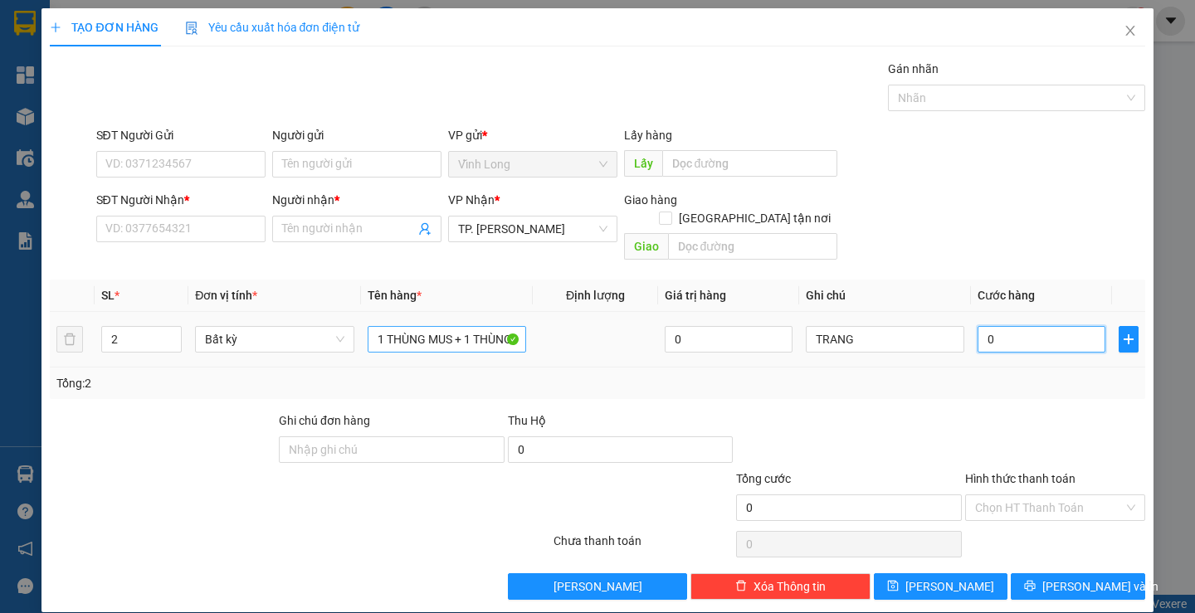
type input "7"
type input "70"
type input "70.000"
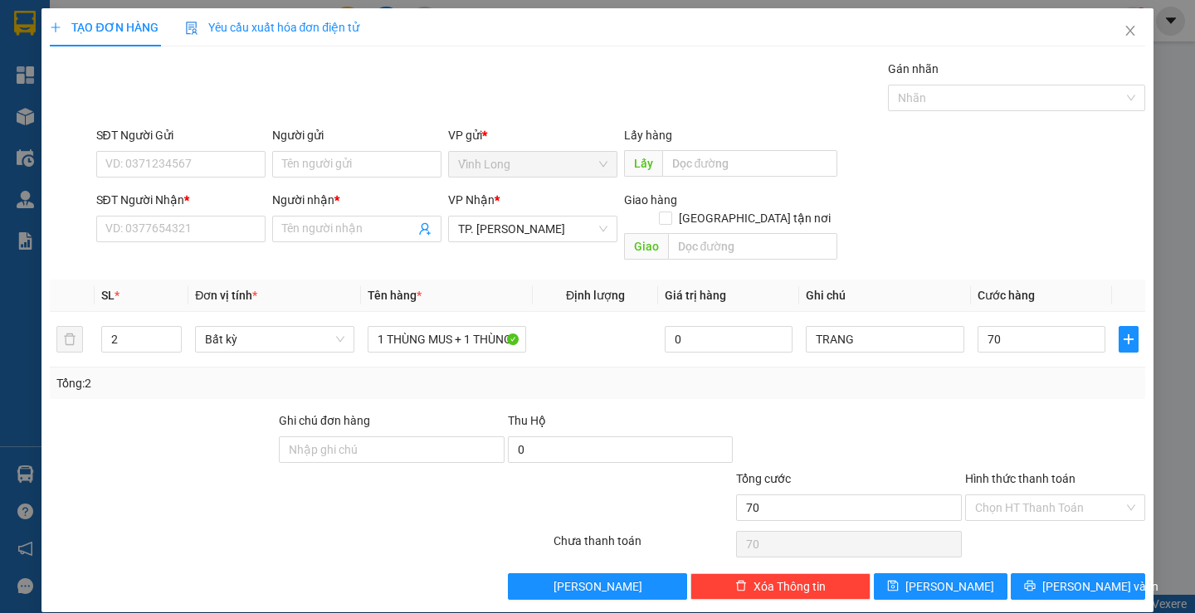
type input "70.000"
click at [186, 242] on div "SĐT Người Nhận * VD: 0377654321" at bounding box center [180, 220] width 169 height 58
click at [191, 236] on input "SĐT Người Nhận *" at bounding box center [180, 229] width 169 height 27
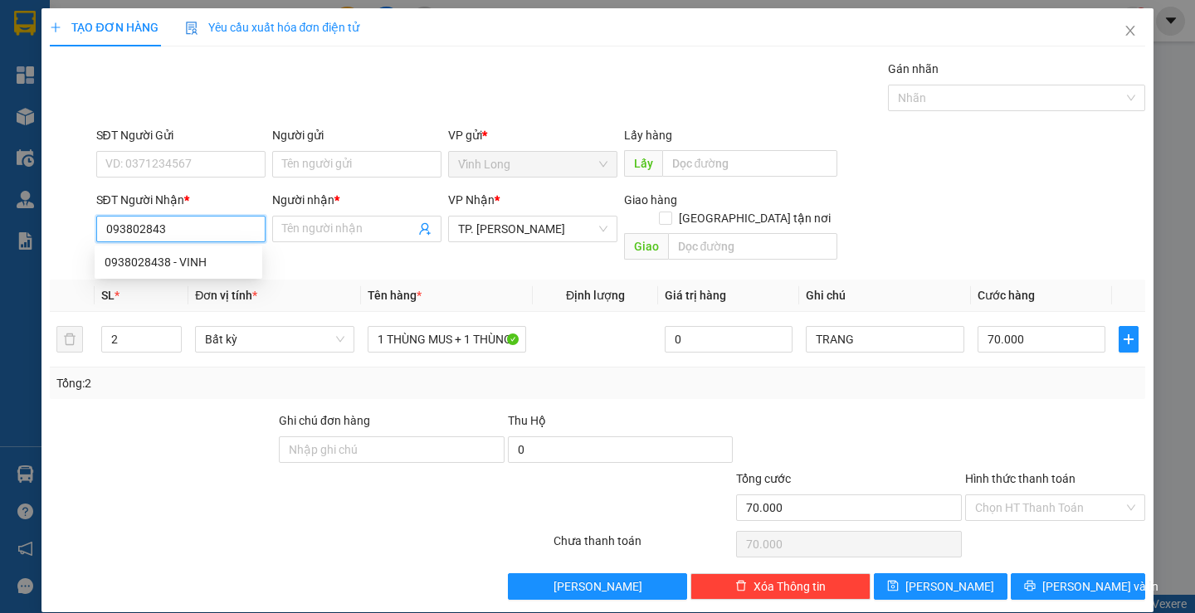
type input "0938028438"
click at [186, 260] on div "0938028438 - VINH" at bounding box center [179, 262] width 148 height 18
type input "VINH"
type input "0938028438"
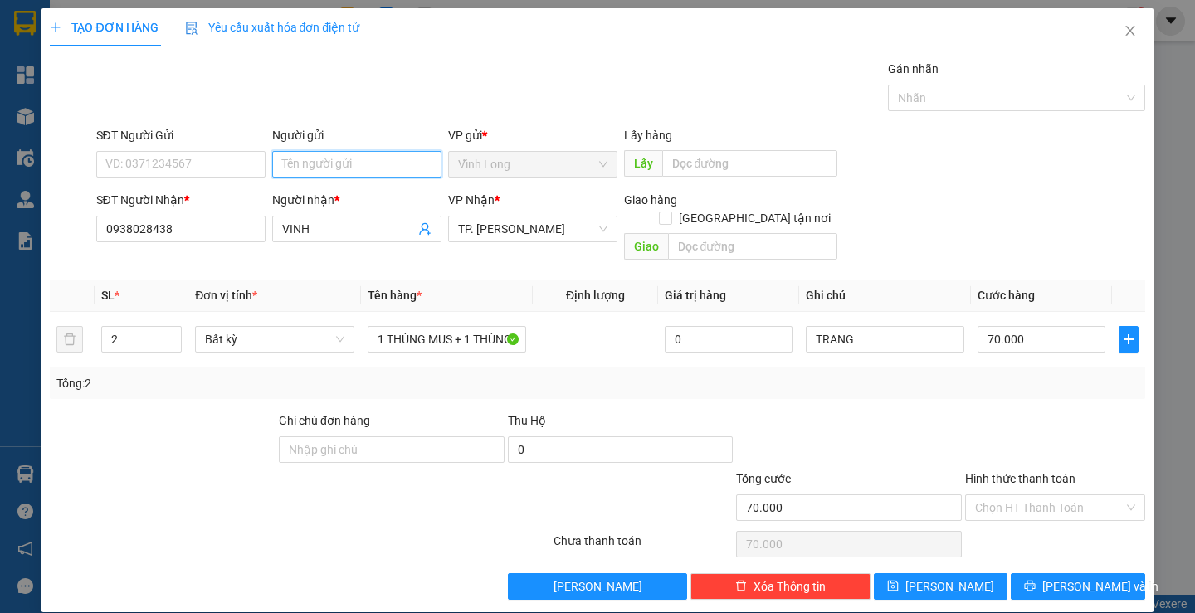
click at [315, 165] on input "Người gửi" at bounding box center [356, 164] width 169 height 27
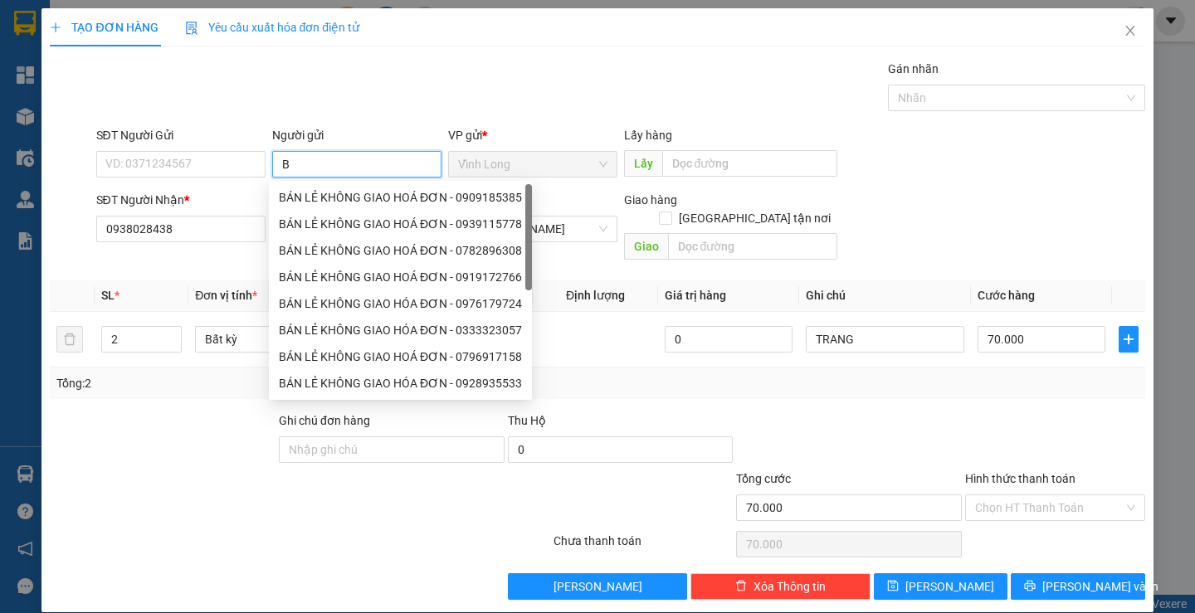
type input "BÁ"
click at [324, 200] on div "BÁN LẺ KHÔNG GIAO HOÁ ĐƠN - 0909185385 BÁN LẺ KHÔNG GIAO HOÁ ĐƠN - 0939115778 B…" at bounding box center [400, 316] width 263 height 265
click at [311, 198] on div "BÁN LẺ KHÔNG GIAO HÓA ĐƠN - 0979073439" at bounding box center [400, 197] width 243 height 18
type input "0979073439"
type input "BÁN LẺ KHÔNG GIAO HÓA ĐƠN"
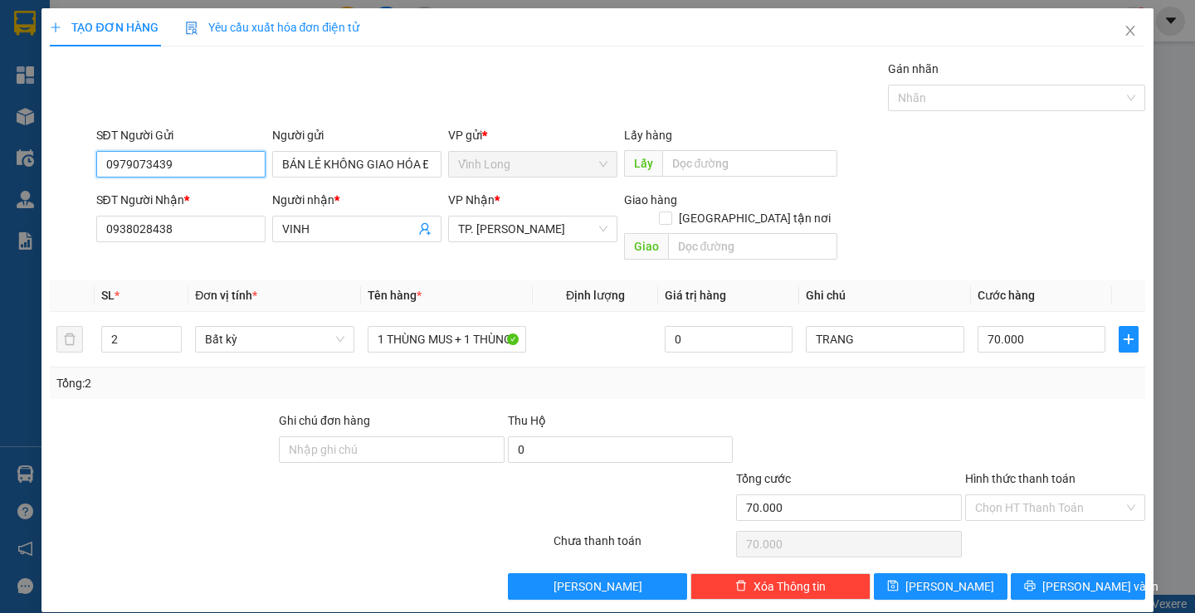
drag, startPoint x: 175, startPoint y: 164, endPoint x: 0, endPoint y: 183, distance: 176.1
click at [0, 183] on div "TẠO ĐƠN HÀNG Yêu cầu xuất hóa đơn điện tử Transit Pickup Surcharge Ids Transit …" at bounding box center [597, 306] width 1195 height 613
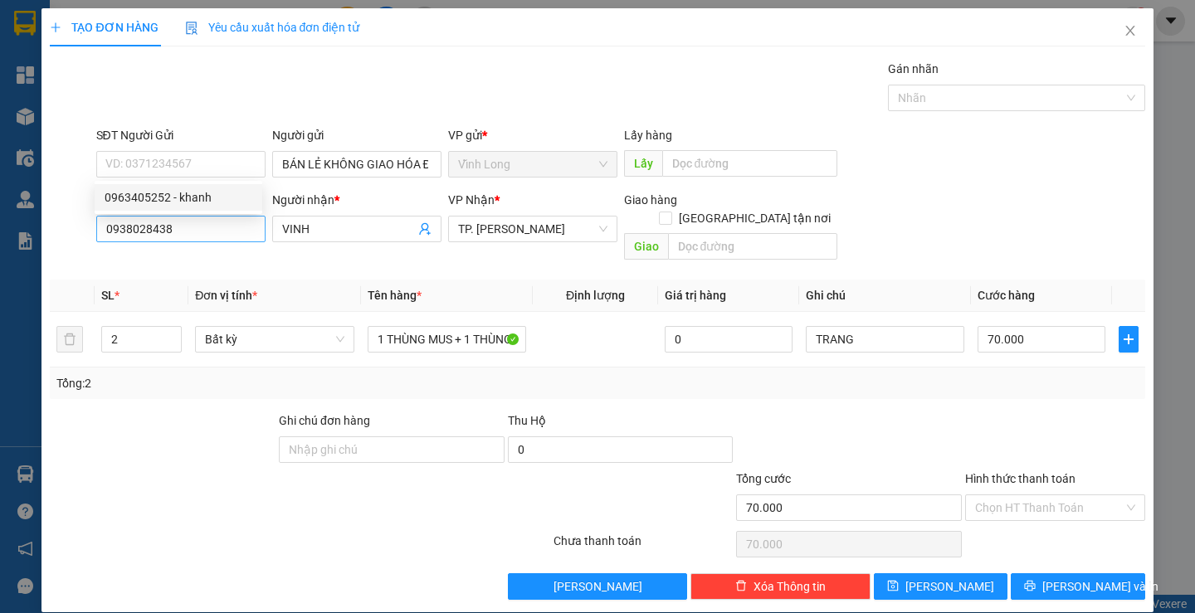
drag, startPoint x: 298, startPoint y: 231, endPoint x: 211, endPoint y: 229, distance: 87.1
click at [229, 229] on div "SĐT Người Nhận * 0938028438 Người nhận * VINH VP Nhận * TP. Hồ Chí Minh Giao hà…" at bounding box center [620, 229] width 1055 height 76
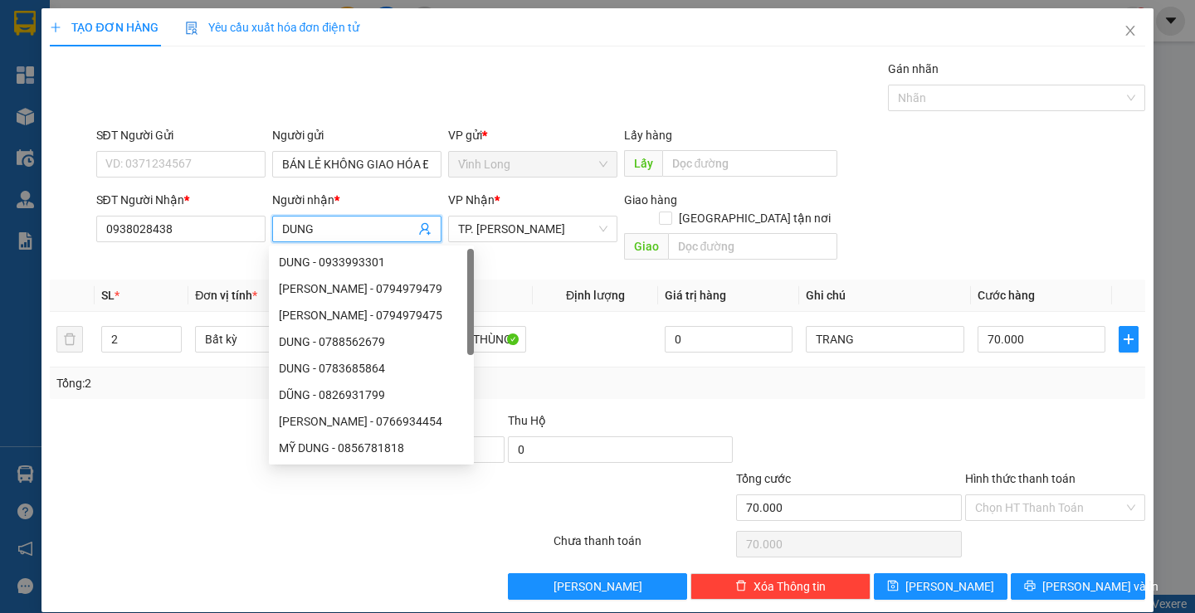
type input "DUNG"
drag, startPoint x: 989, startPoint y: 392, endPoint x: 1011, endPoint y: 483, distance: 93.8
click at [989, 392] on div "Transit Pickup Surcharge Ids Transit Deliver Surcharge Ids Transit Deliver Surc…" at bounding box center [597, 330] width 1094 height 540
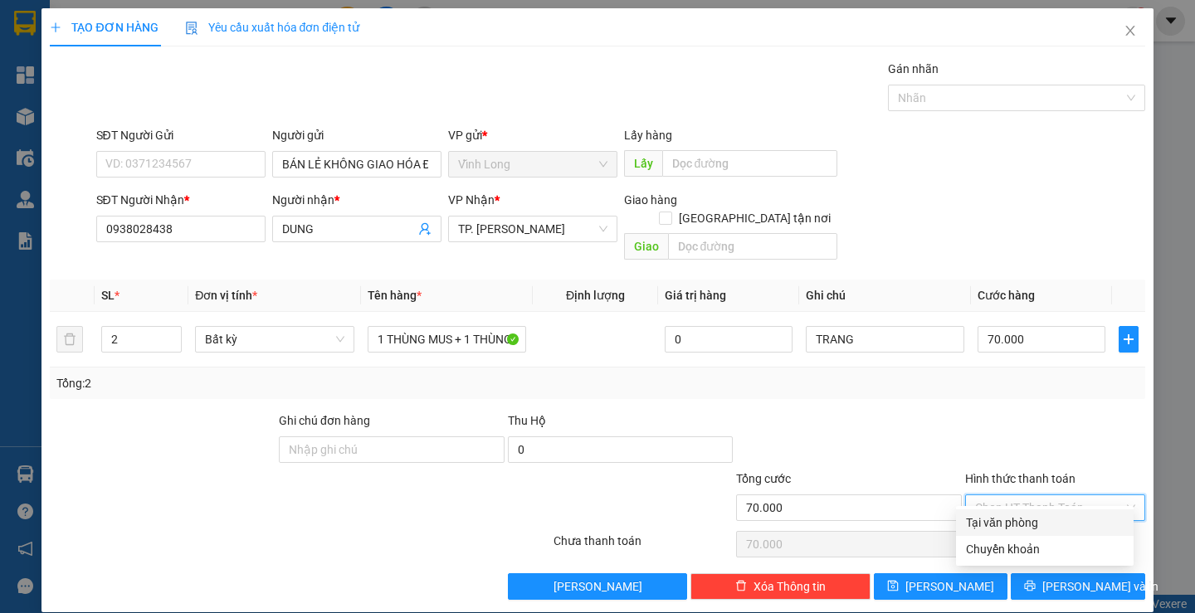
click at [1011, 495] on input "Hình thức thanh toán" at bounding box center [1049, 507] width 149 height 25
click at [1007, 528] on div "Tại văn phòng" at bounding box center [1045, 523] width 158 height 18
type input "0"
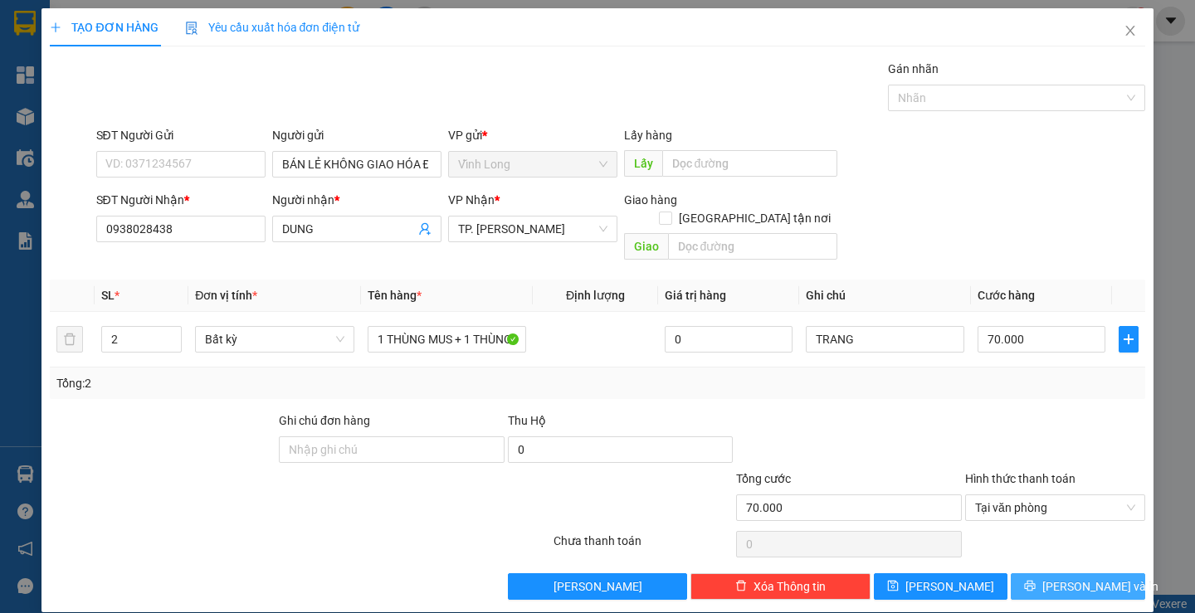
click at [1063, 577] on span "Lưu và In" at bounding box center [1100, 586] width 116 height 18
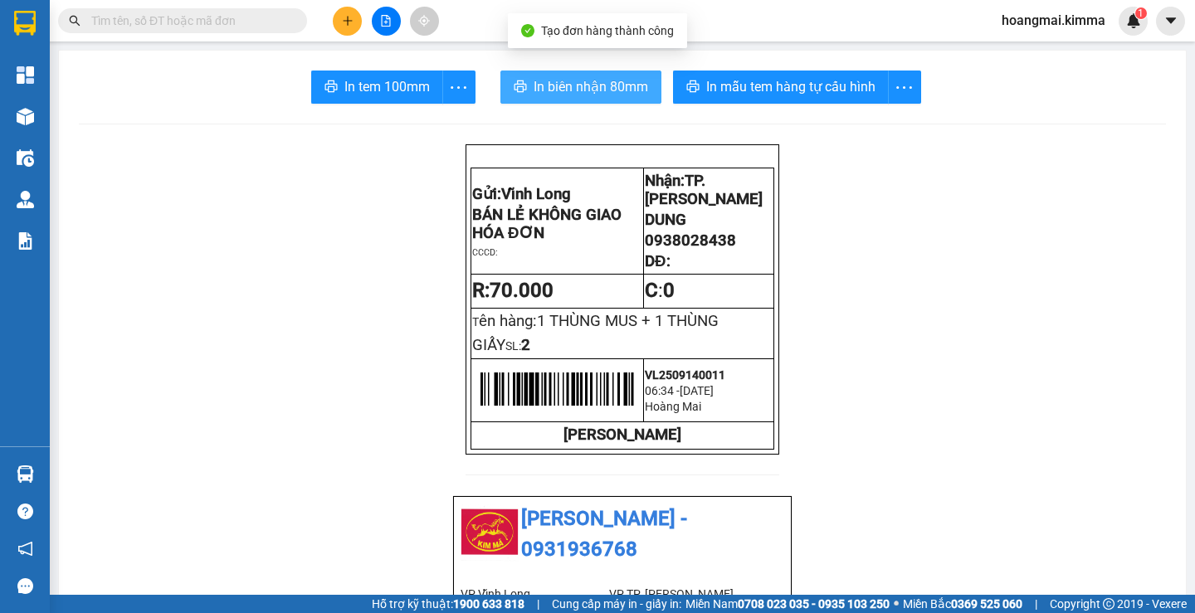
click at [558, 85] on span "In biên nhận 80mm" at bounding box center [590, 86] width 114 height 21
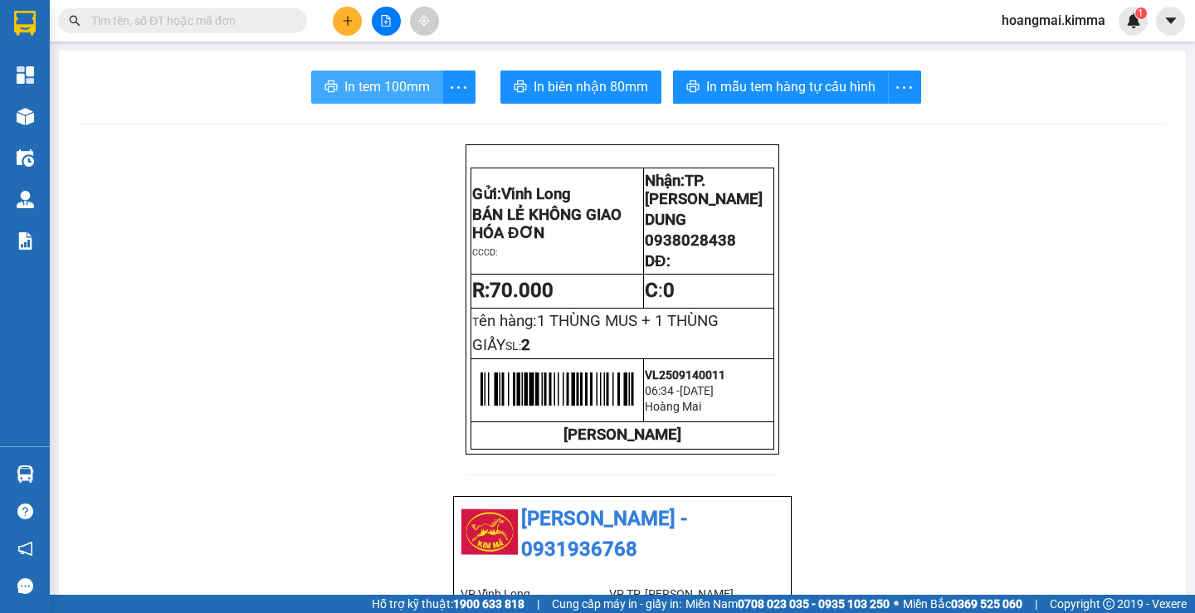
click at [344, 92] on span "In tem 100mm" at bounding box center [386, 86] width 85 height 21
click at [382, 89] on span "In tem 100mm" at bounding box center [386, 86] width 85 height 21
click at [345, 25] on icon "plus" at bounding box center [348, 21] width 12 height 12
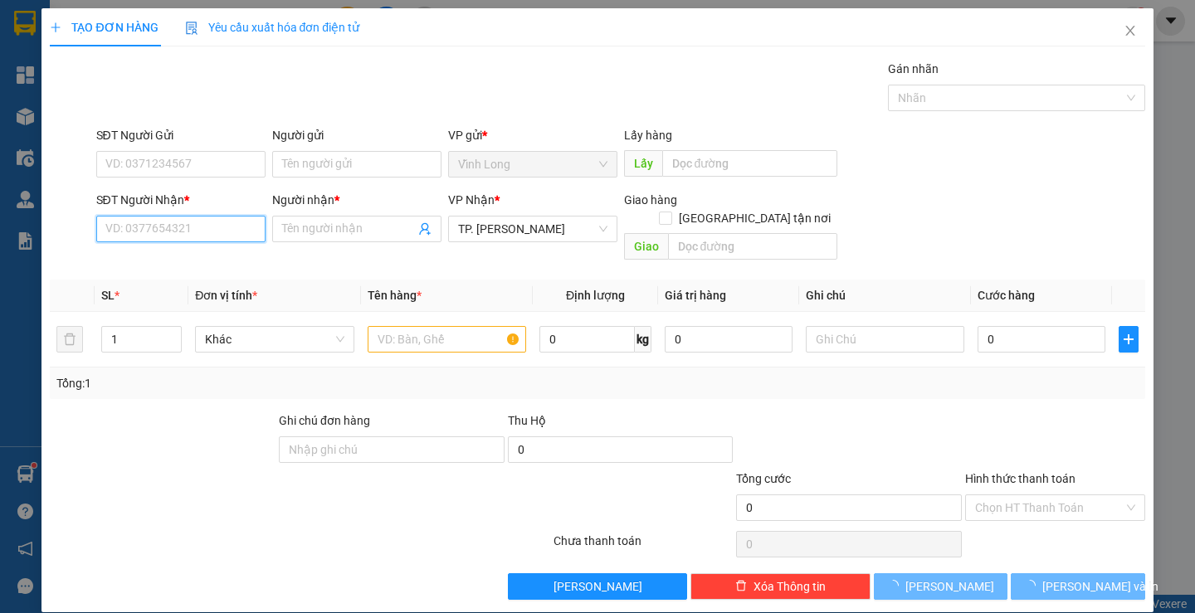
click at [198, 231] on input "SĐT Người Nhận *" at bounding box center [180, 229] width 169 height 27
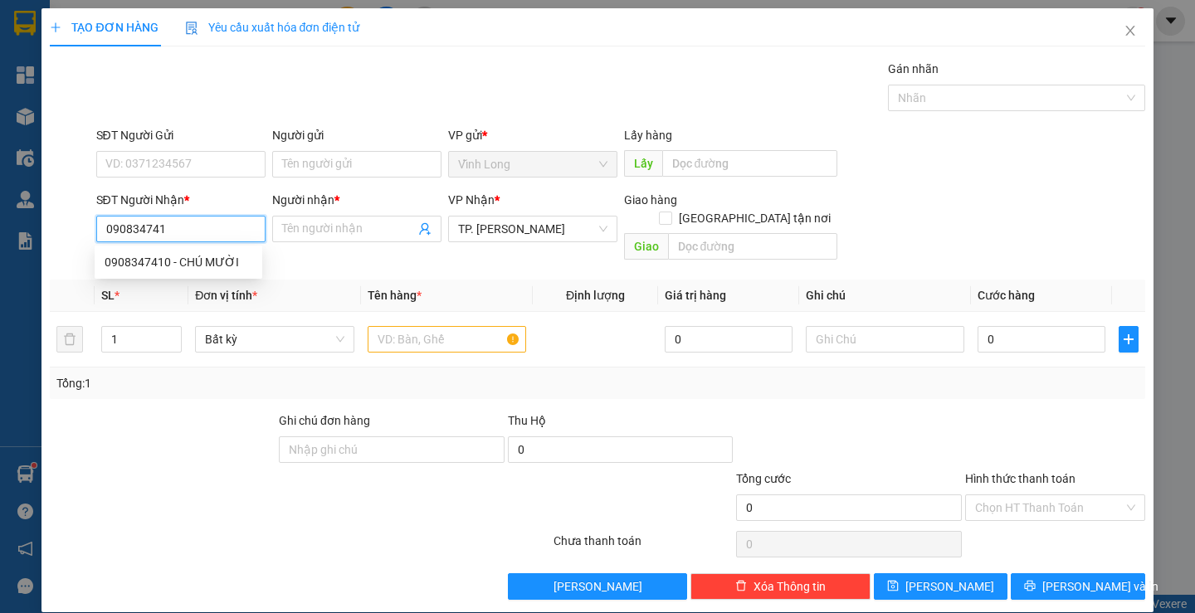
type input "0908347410"
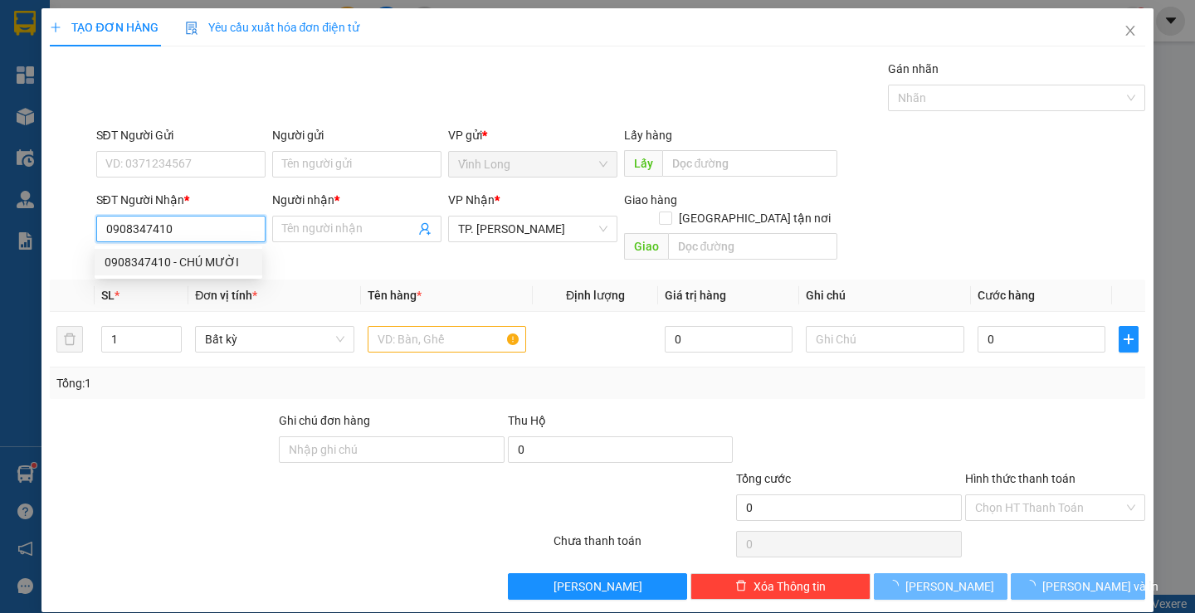
click at [197, 260] on div "0908347410 - CHÚ MƯỜI" at bounding box center [179, 262] width 148 height 18
type input "CHÚ MƯỜI"
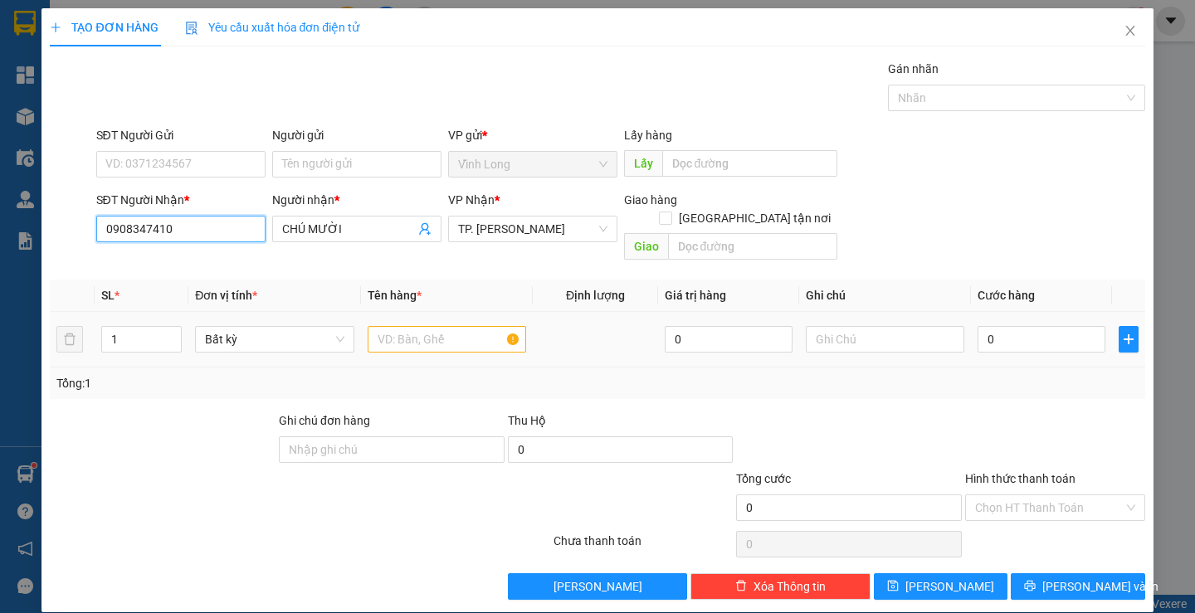
type input "0908347410"
click at [368, 326] on input "text" at bounding box center [447, 339] width 158 height 27
type input "GÓI NHỎ"
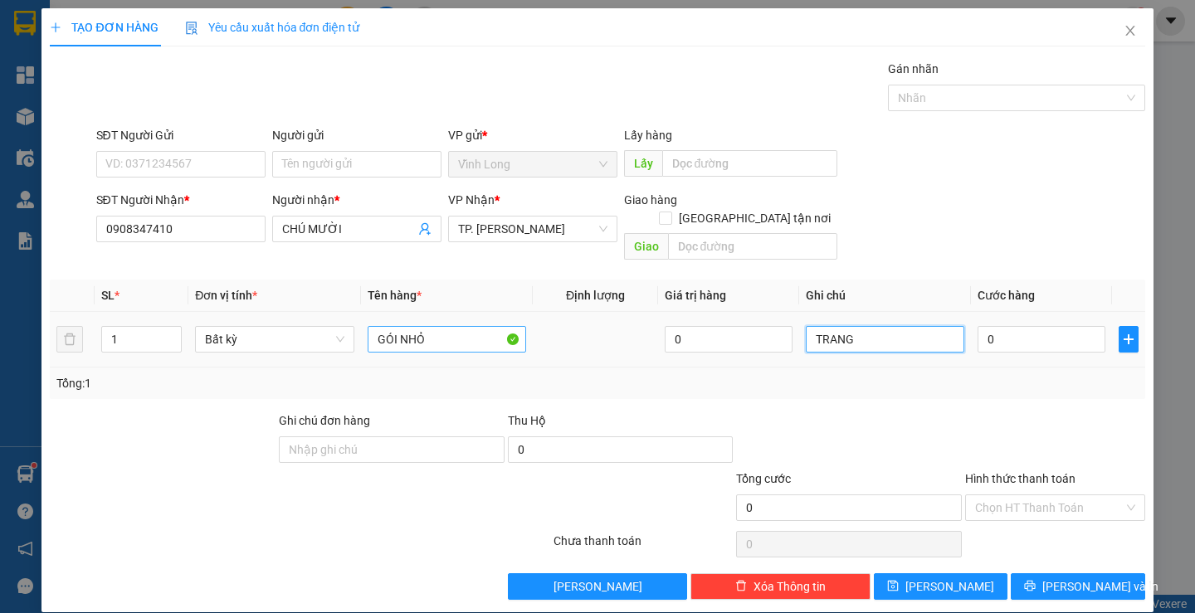
type input "TRANG"
type input "2"
type input "20"
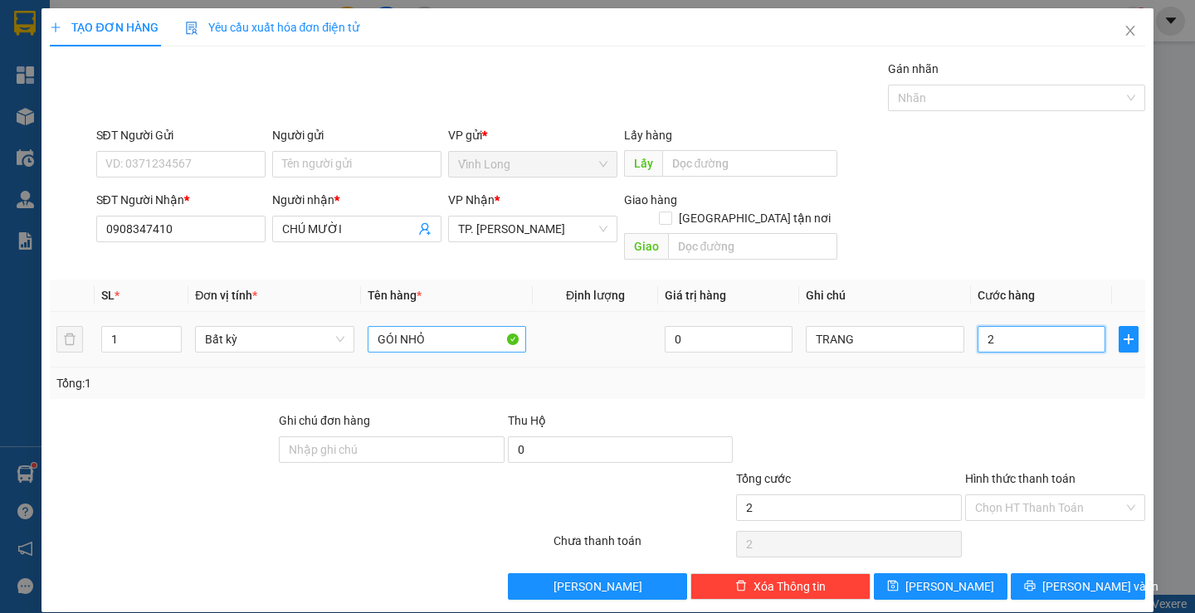
type input "20"
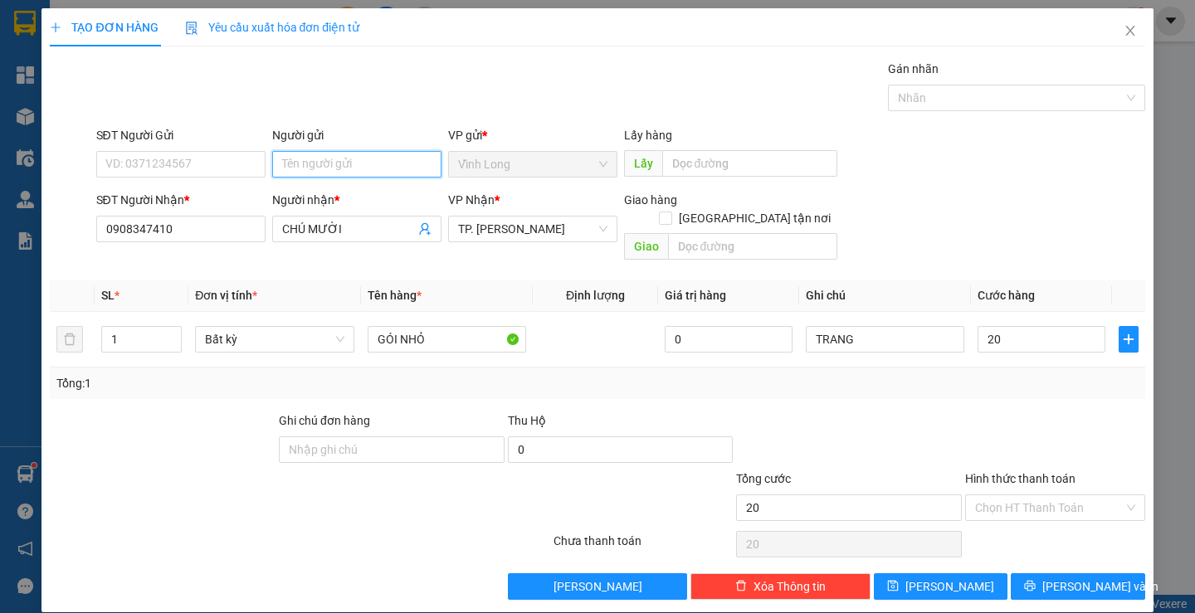
type input "20.000"
drag, startPoint x: 331, startPoint y: 173, endPoint x: 302, endPoint y: 163, distance: 30.4
click at [327, 173] on input "Người gửi" at bounding box center [356, 164] width 169 height 27
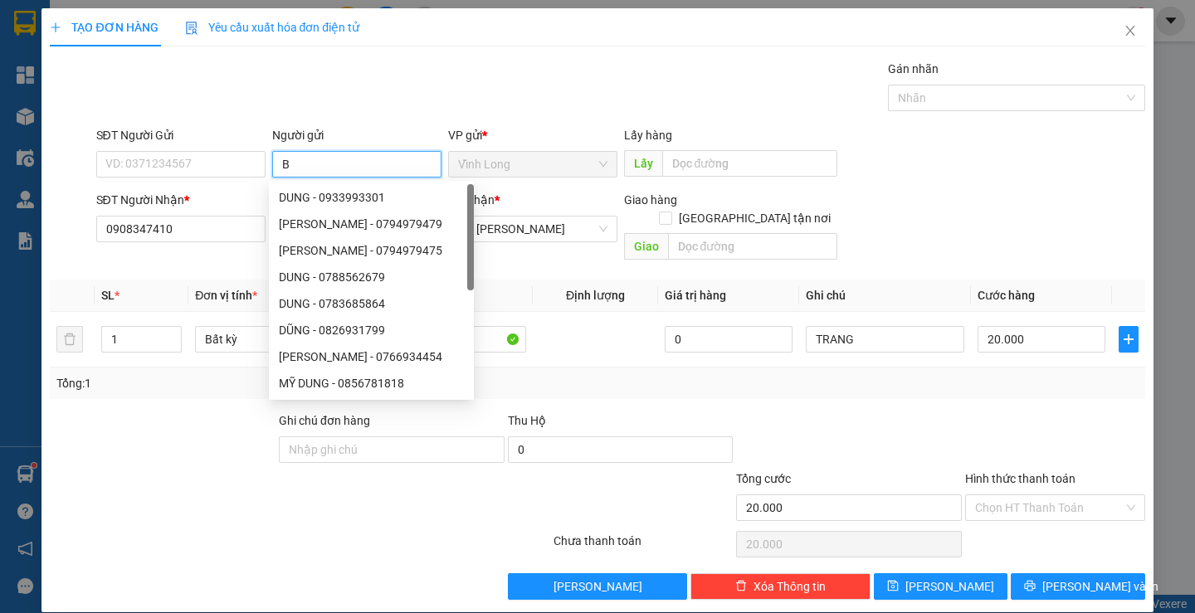
type input "BÁ"
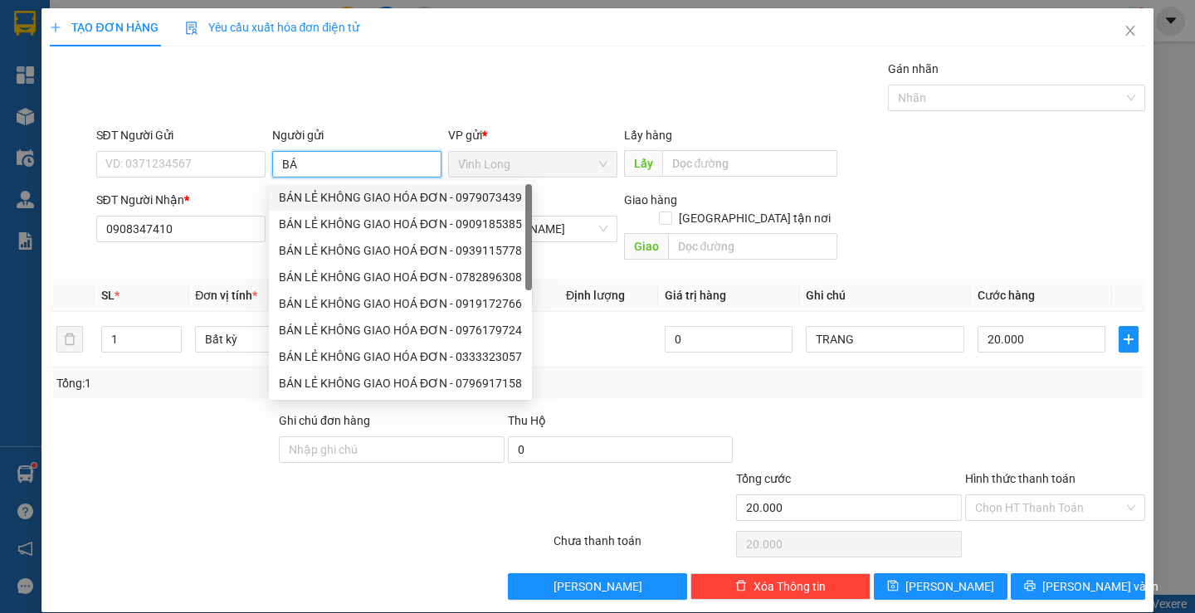
click at [326, 208] on div "BÁN LẺ KHÔNG GIAO HÓA ĐƠN - 0979073439" at bounding box center [400, 197] width 263 height 27
type input "0979073439"
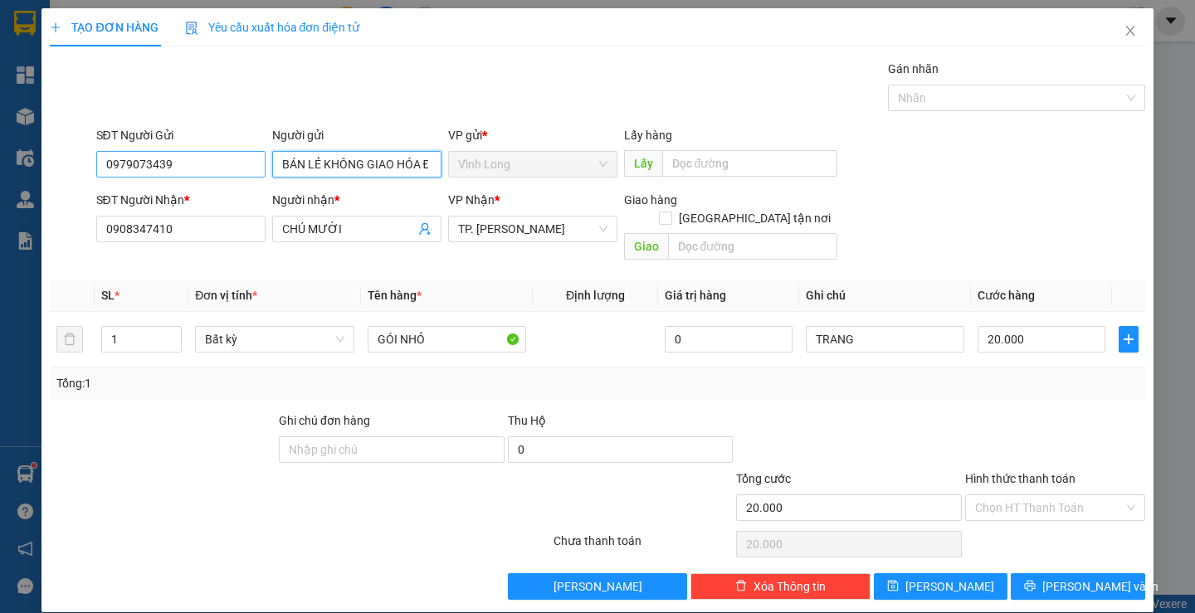
type input "BÁN LẺ KHÔNG GIAO HÓA ĐƠN"
drag, startPoint x: 203, startPoint y: 167, endPoint x: 0, endPoint y: 185, distance: 204.1
click at [0, 185] on div "TẠO ĐƠN HÀNG Yêu cầu xuất hóa đơn điện tử Transit Pickup Surcharge Ids Transit …" at bounding box center [597, 306] width 1195 height 613
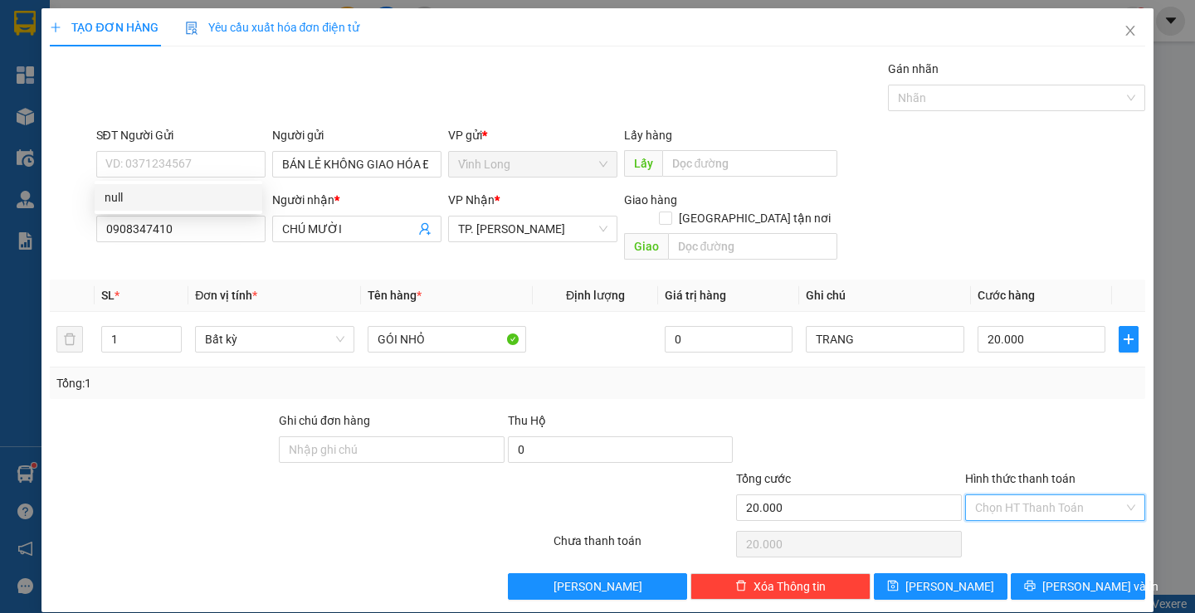
drag, startPoint x: 1013, startPoint y: 492, endPoint x: 1006, endPoint y: 514, distance: 23.6
click at [1009, 495] on input "Hình thức thanh toán" at bounding box center [1049, 507] width 149 height 25
click at [1000, 517] on div "Tại văn phòng" at bounding box center [1045, 523] width 158 height 18
type input "0"
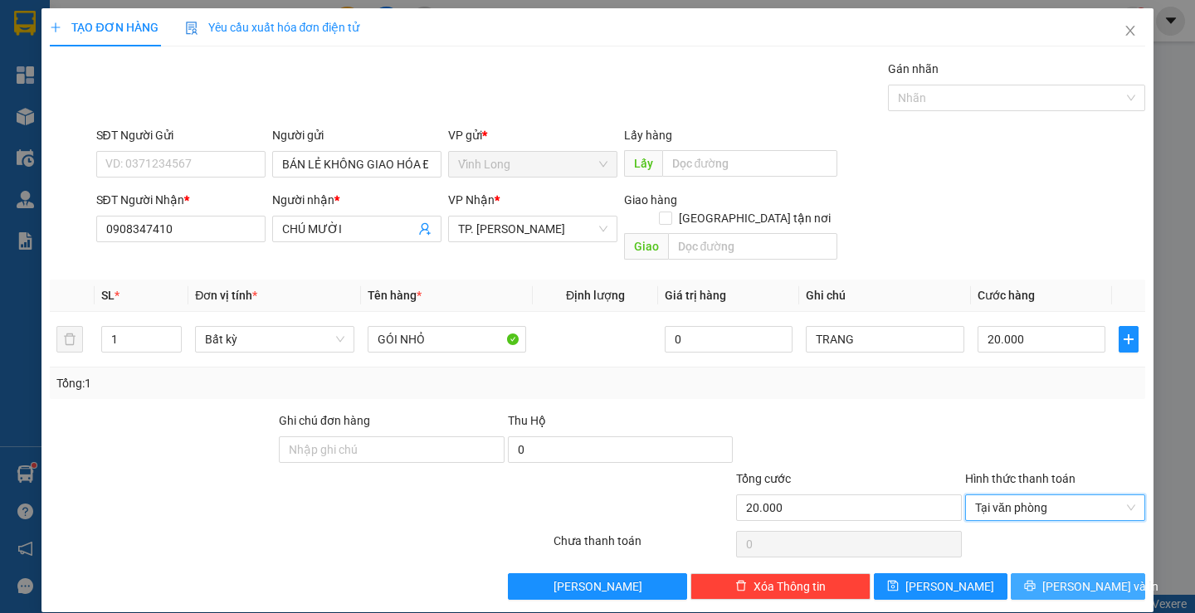
click at [1066, 577] on span "Lưu và In" at bounding box center [1100, 586] width 116 height 18
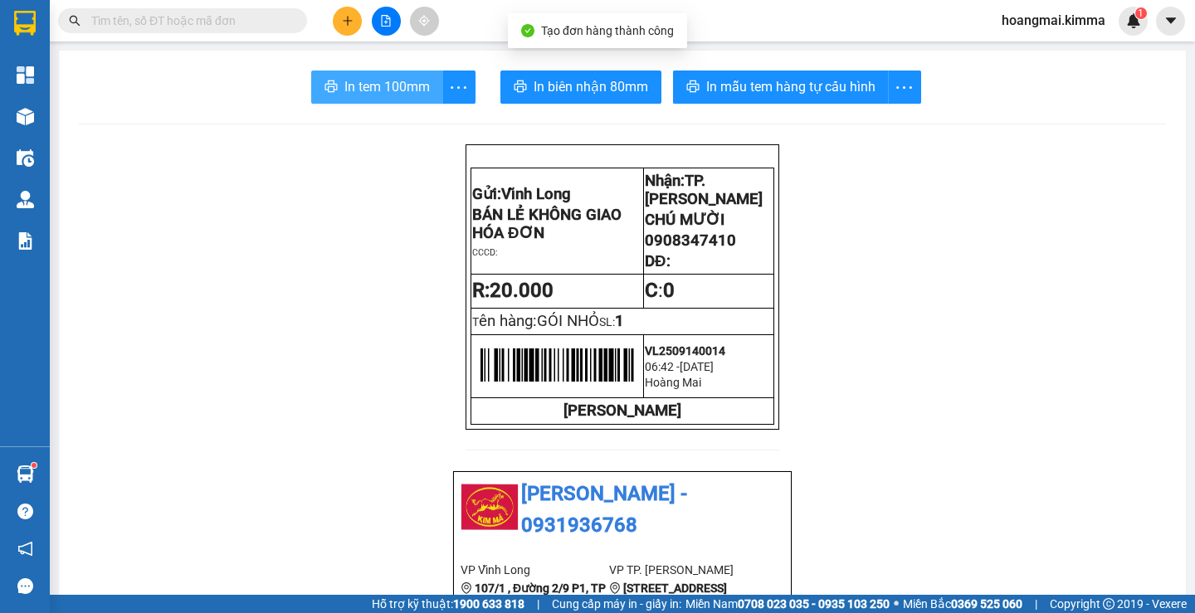
click at [362, 79] on span "In tem 100mm" at bounding box center [386, 86] width 85 height 21
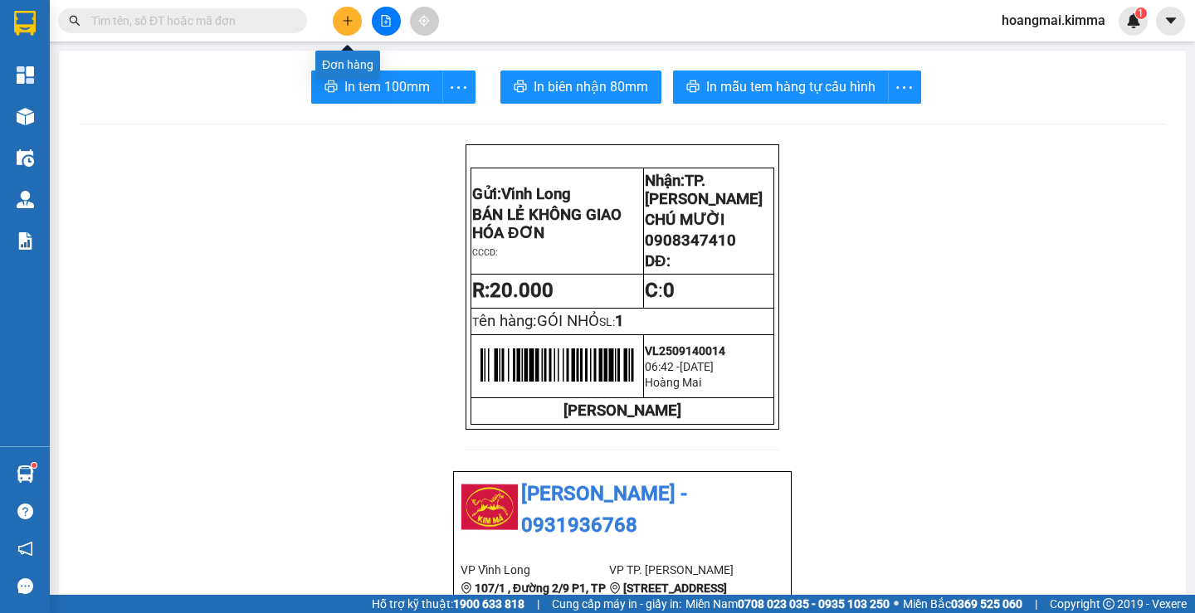
click at [346, 17] on icon "plus" at bounding box center [348, 21] width 12 height 12
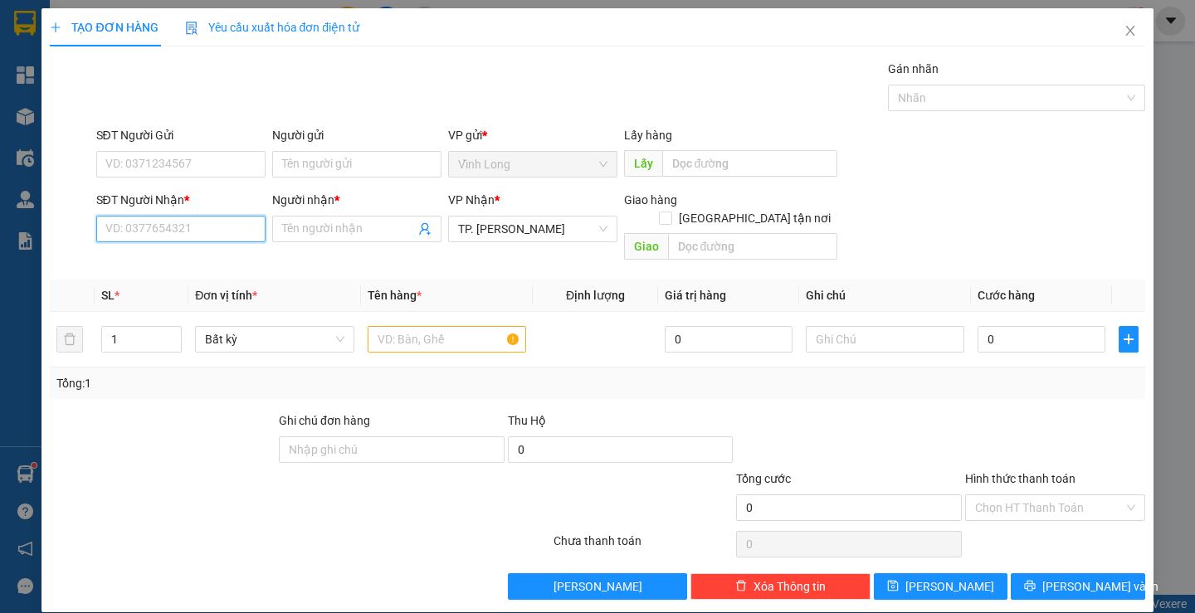
click at [161, 226] on input "SĐT Người Nhận *" at bounding box center [180, 229] width 169 height 27
type input "0939900183"
click at [180, 260] on div "0939900183 - TẤN PHÁT" at bounding box center [186, 262] width 163 height 18
type input "TẤN PHÁT"
type input "0939900183"
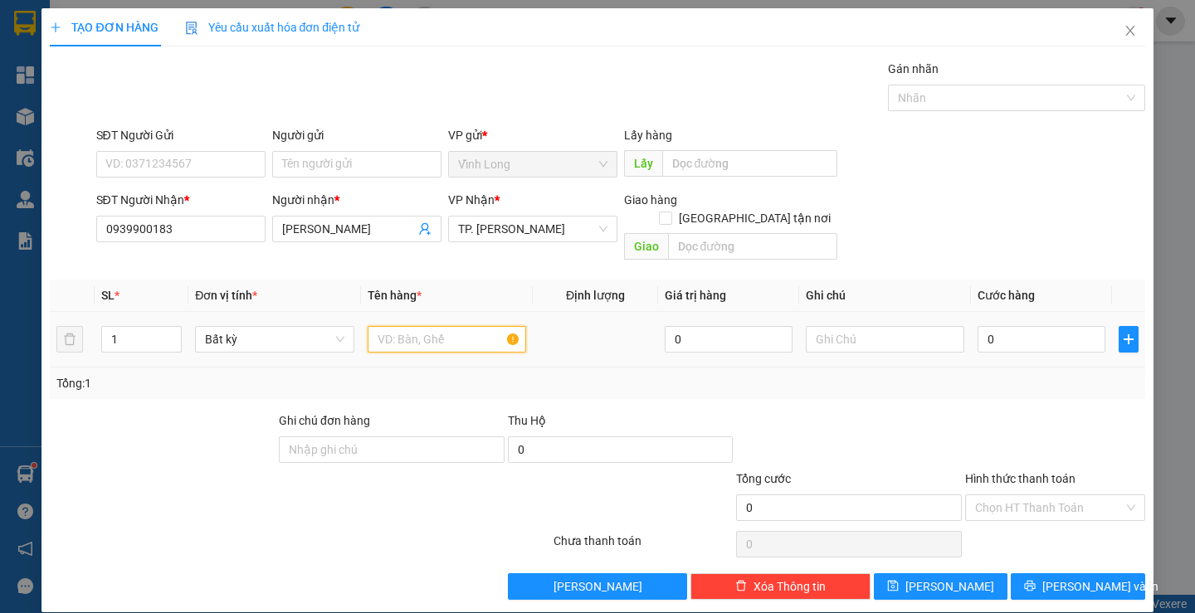
click at [461, 326] on input "text" at bounding box center [447, 339] width 158 height 27
type input "GÓI XANH BIỂN NHỎ"
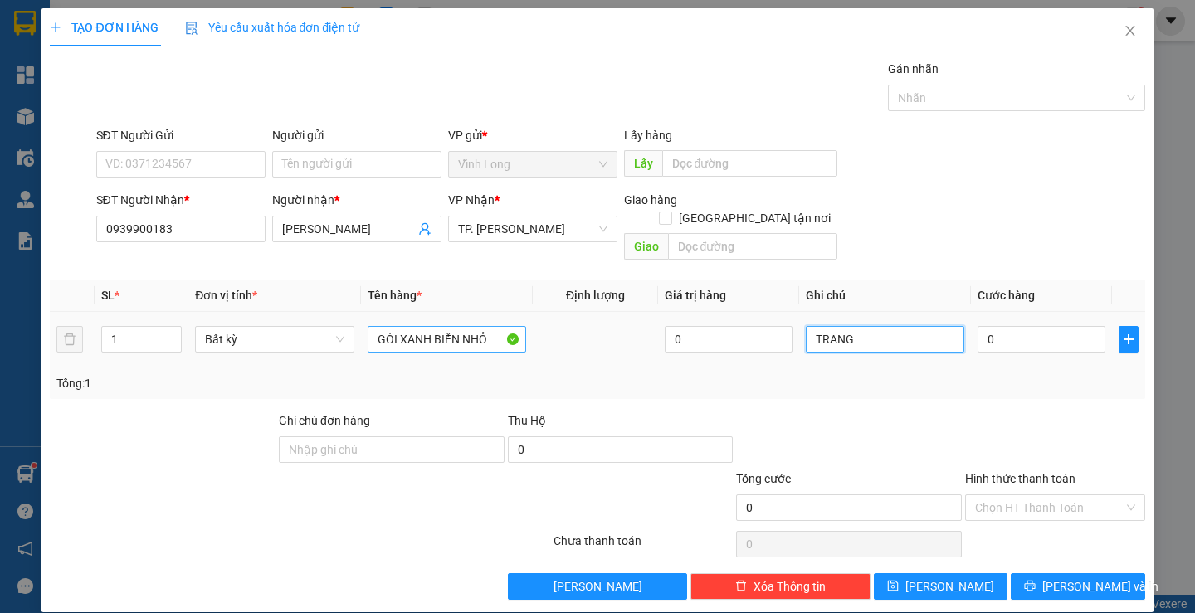
type input "TRANG"
type input "2"
type input "20"
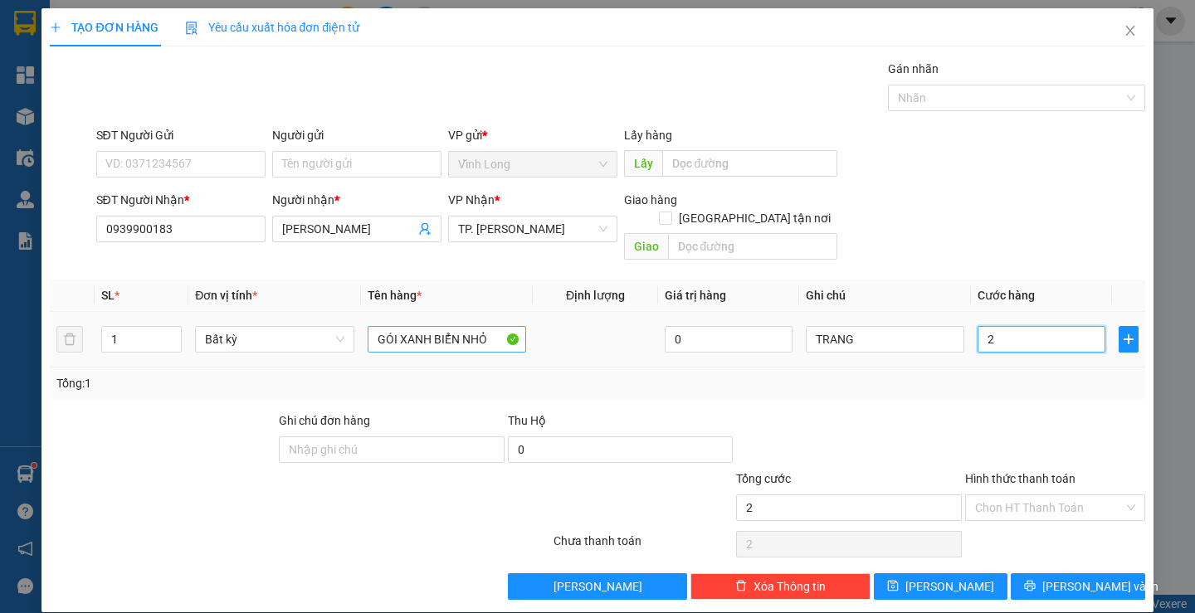
type input "20"
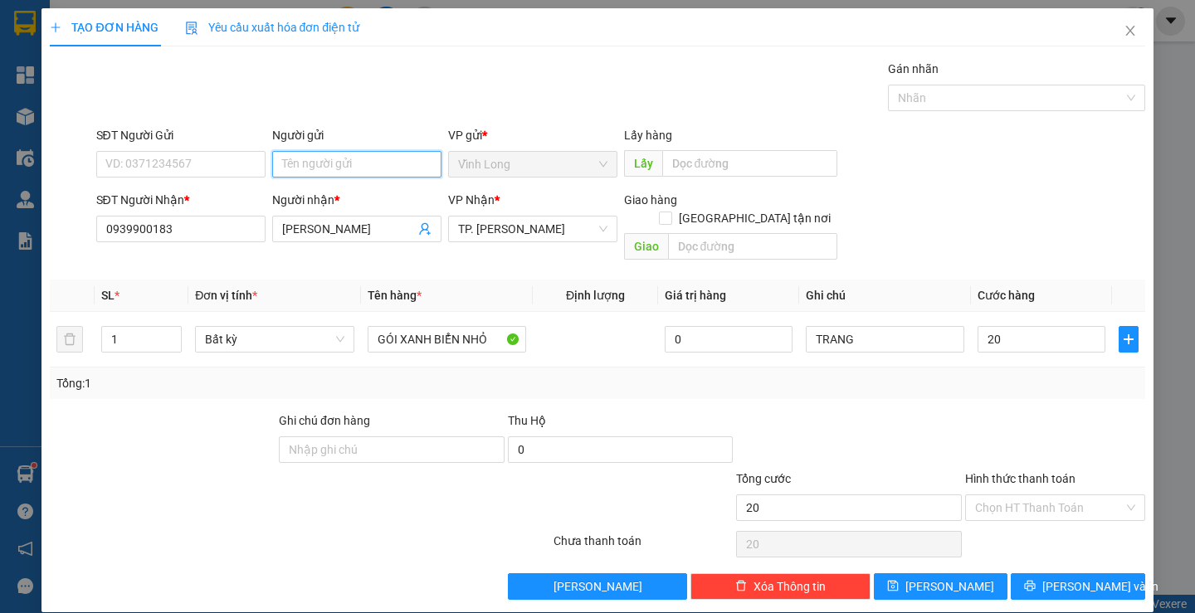
type input "20.000"
click at [344, 164] on input "Người gửi" at bounding box center [356, 164] width 169 height 27
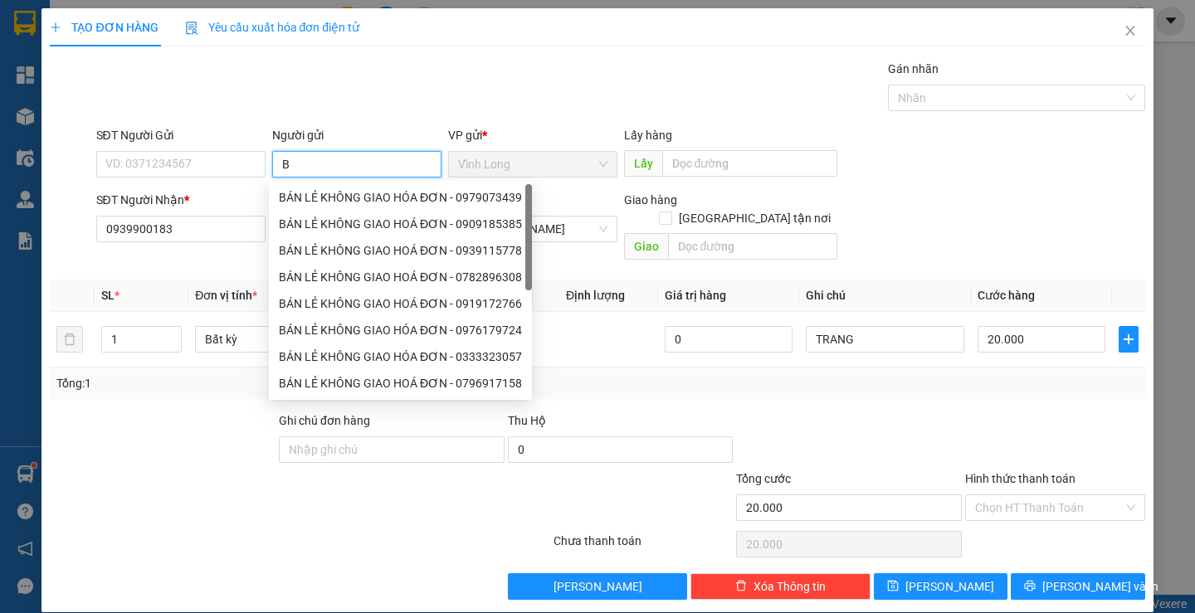
type input "BÁ"
click at [367, 203] on div "BÁN LẺ KHÔNG GIAO HÓA ĐƠN - 0979073439" at bounding box center [400, 197] width 243 height 18
type input "0979073439"
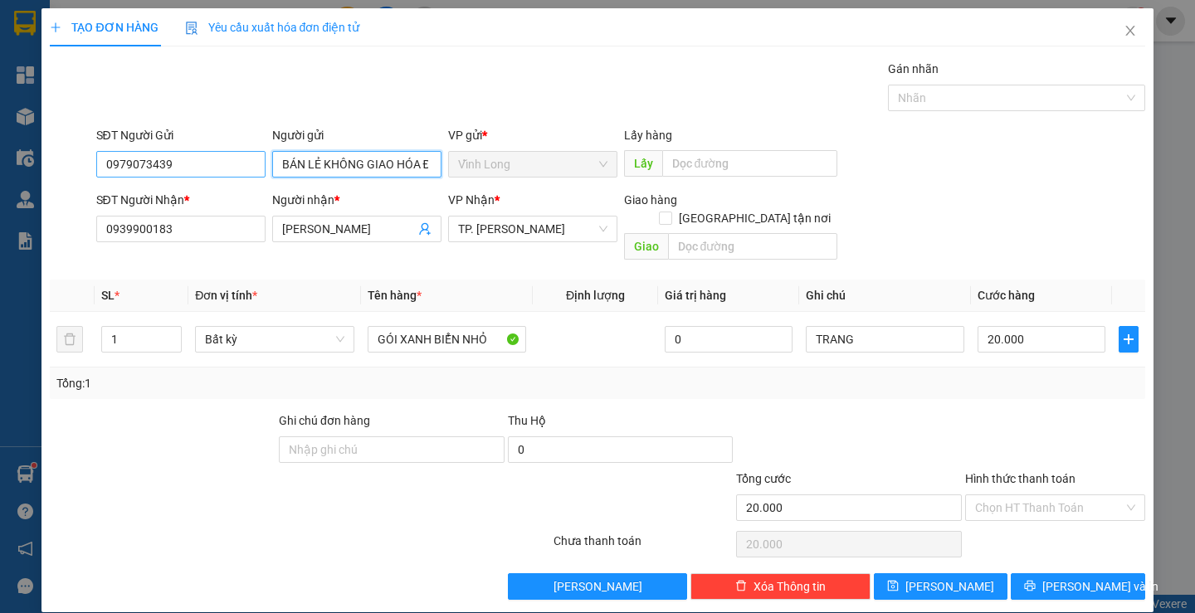
type input "BÁN LẺ KHÔNG GIAO HÓA ĐƠN"
drag, startPoint x: 185, startPoint y: 173, endPoint x: 59, endPoint y: 176, distance: 126.1
click at [59, 176] on div "SĐT Người Gửi 0979073439 0979073439 Người gửi BÁN LẺ KHÔNG GIAO HÓA ĐƠN VP gửi …" at bounding box center [597, 155] width 1098 height 58
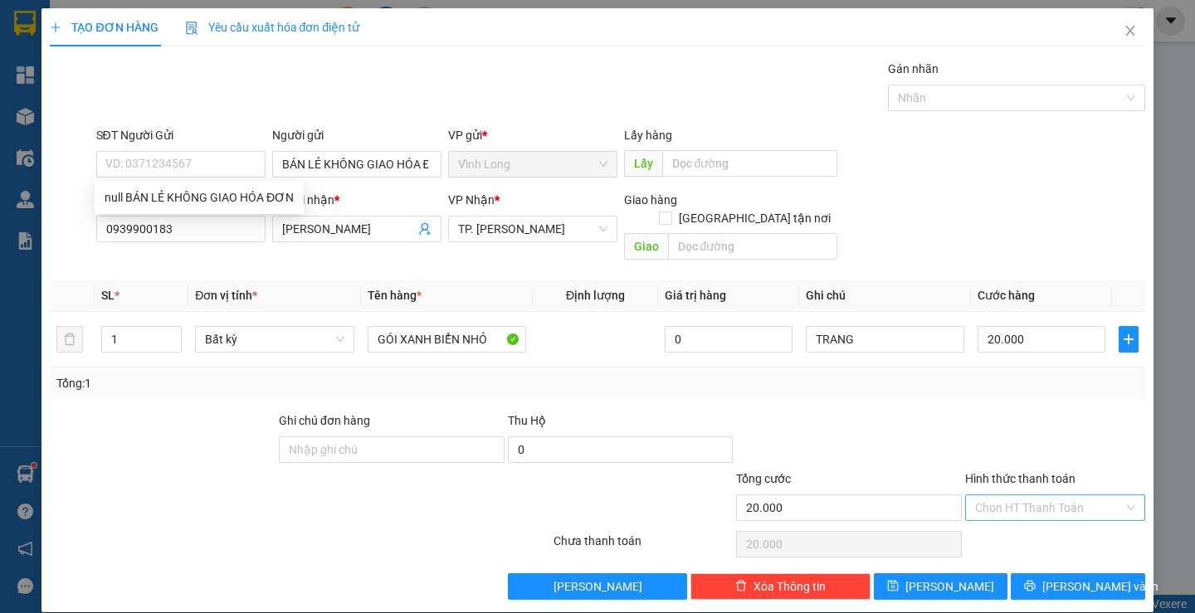
click at [1017, 495] on input "Hình thức thanh toán" at bounding box center [1049, 507] width 149 height 25
click at [1017, 511] on div "Tại văn phòng" at bounding box center [1045, 522] width 178 height 27
type input "0"
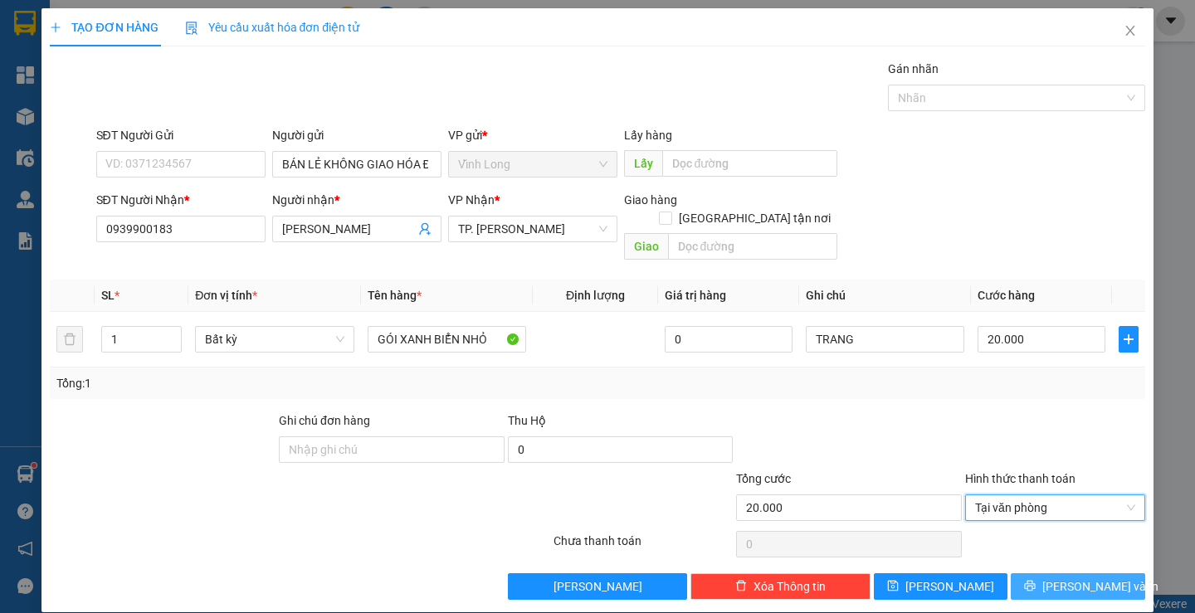
click at [1039, 573] on button "Lưu và In" at bounding box center [1078, 586] width 134 height 27
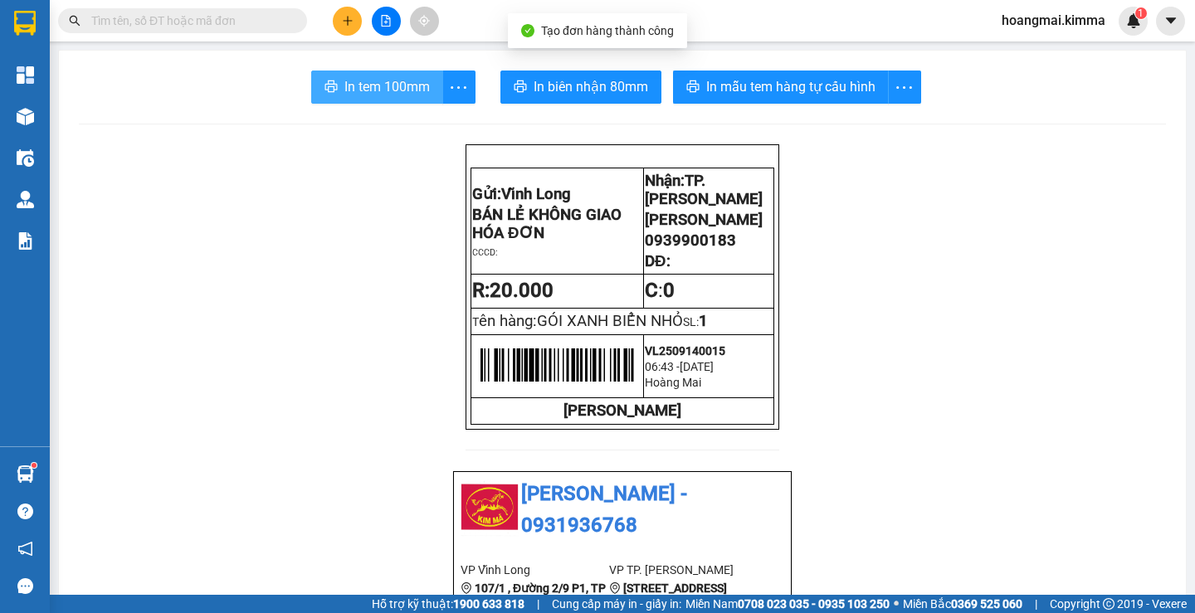
click at [371, 80] on span "In tem 100mm" at bounding box center [386, 86] width 85 height 21
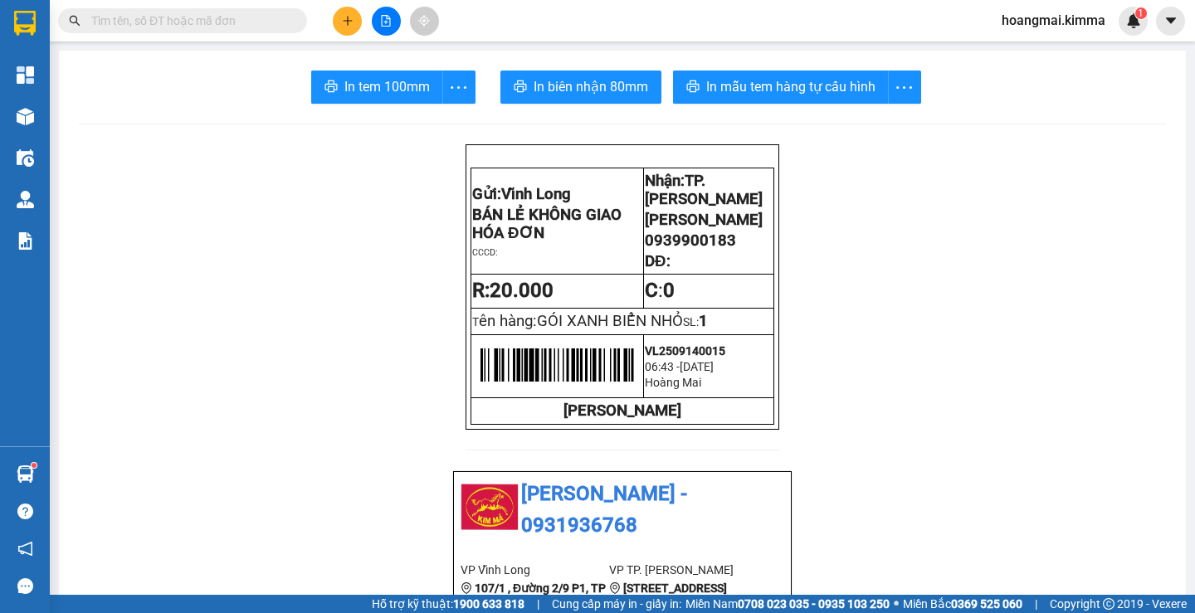
click at [344, 21] on icon "plus" at bounding box center [347, 20] width 9 height 1
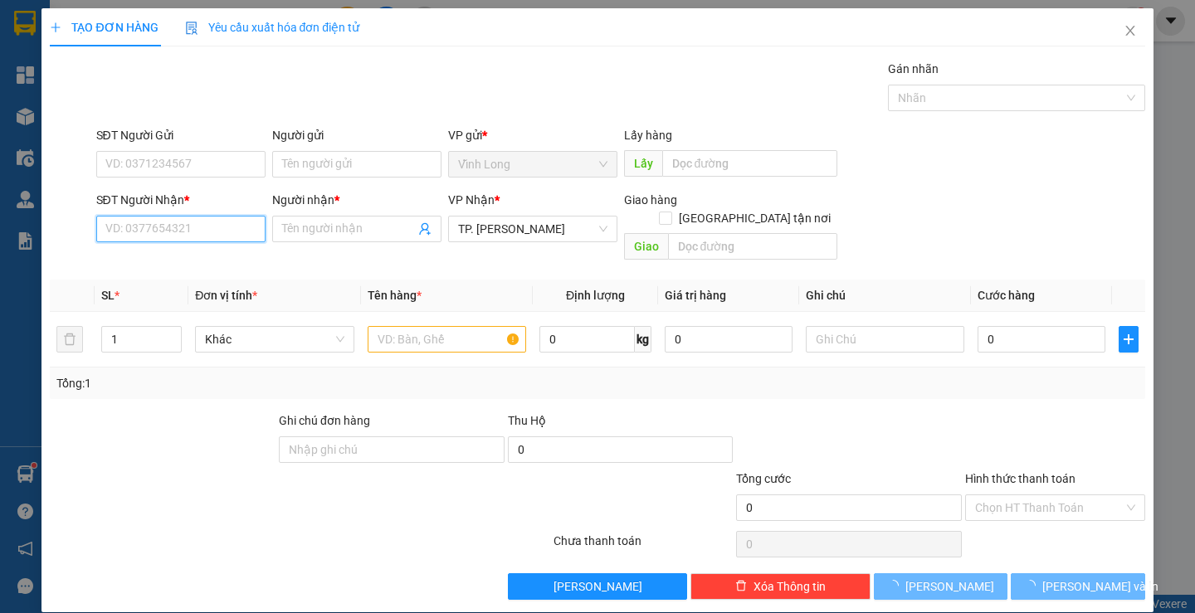
click at [208, 231] on input "SĐT Người Nhận *" at bounding box center [180, 229] width 169 height 27
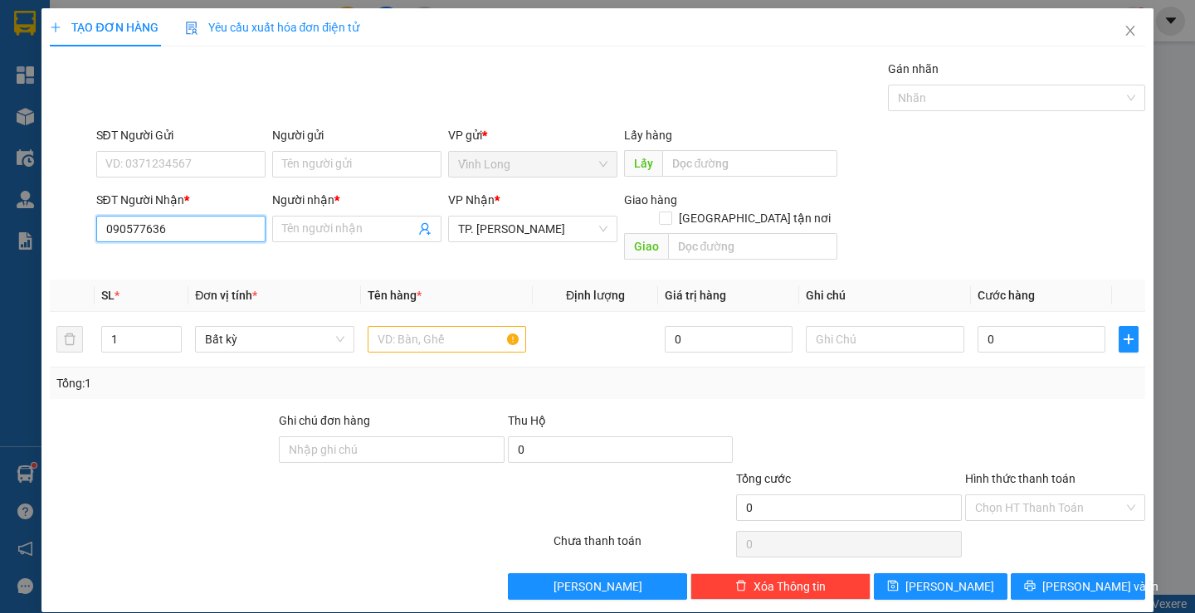
type input "0905776368"
click at [217, 265] on div "0905776368 - LAB BAMBOO" at bounding box center [179, 262] width 148 height 18
type input "LAB BAMBOO"
type input "0905776368"
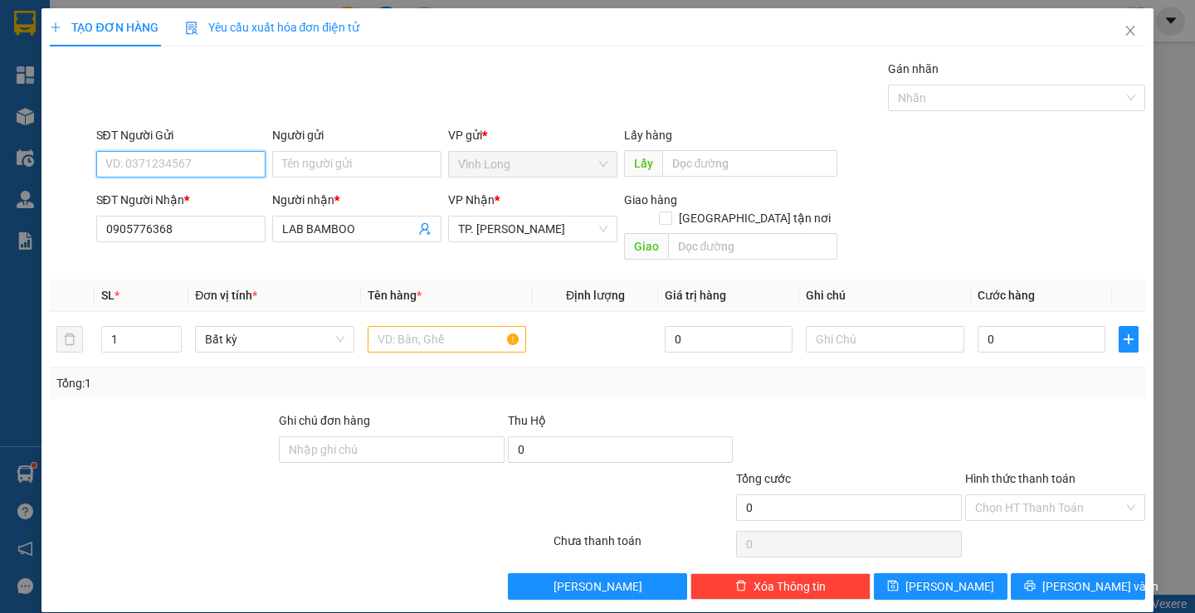
click at [183, 157] on input "SĐT Người Gửi" at bounding box center [180, 164] width 169 height 27
type input "0904820554"
click at [201, 196] on div "0904820554 - BS THUÝ" at bounding box center [179, 197] width 148 height 18
type input "BS THUÝ"
type input "0904820554"
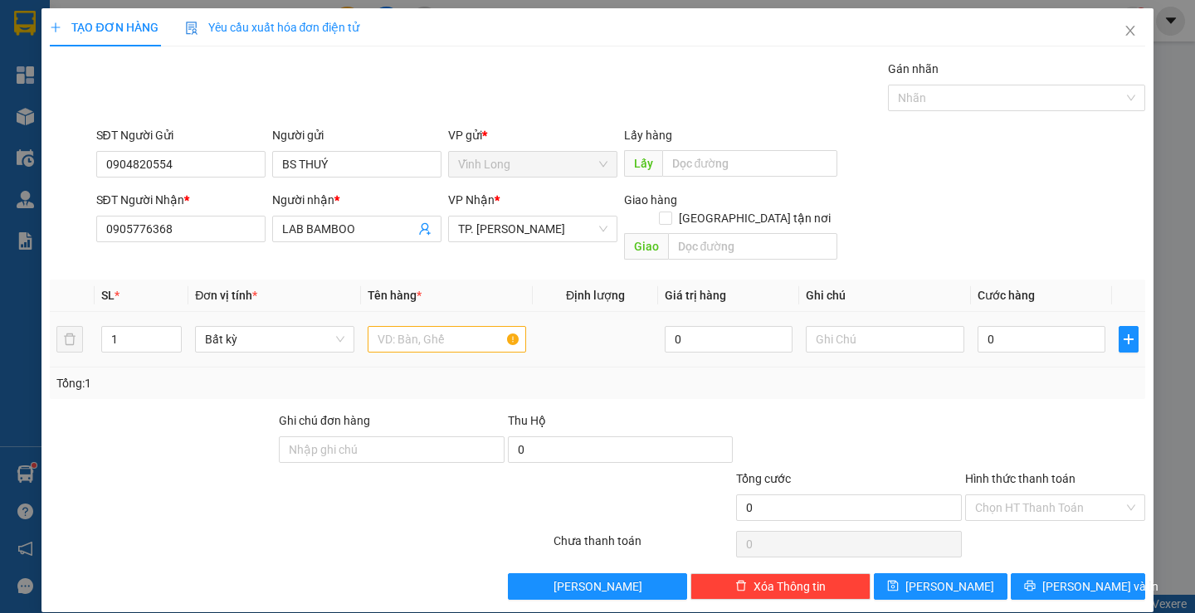
click at [453, 334] on div at bounding box center [447, 339] width 158 height 33
click at [450, 326] on input "text" at bounding box center [447, 339] width 158 height 27
type input "HỘP"
type input "TRANG"
type input "2"
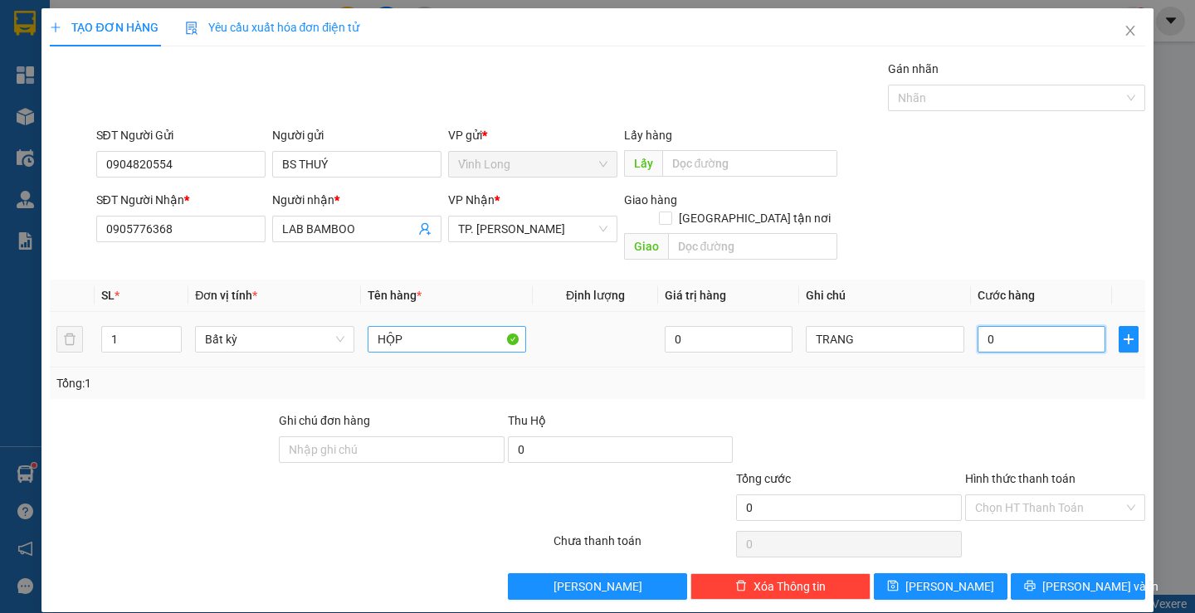
type input "2"
type input "20"
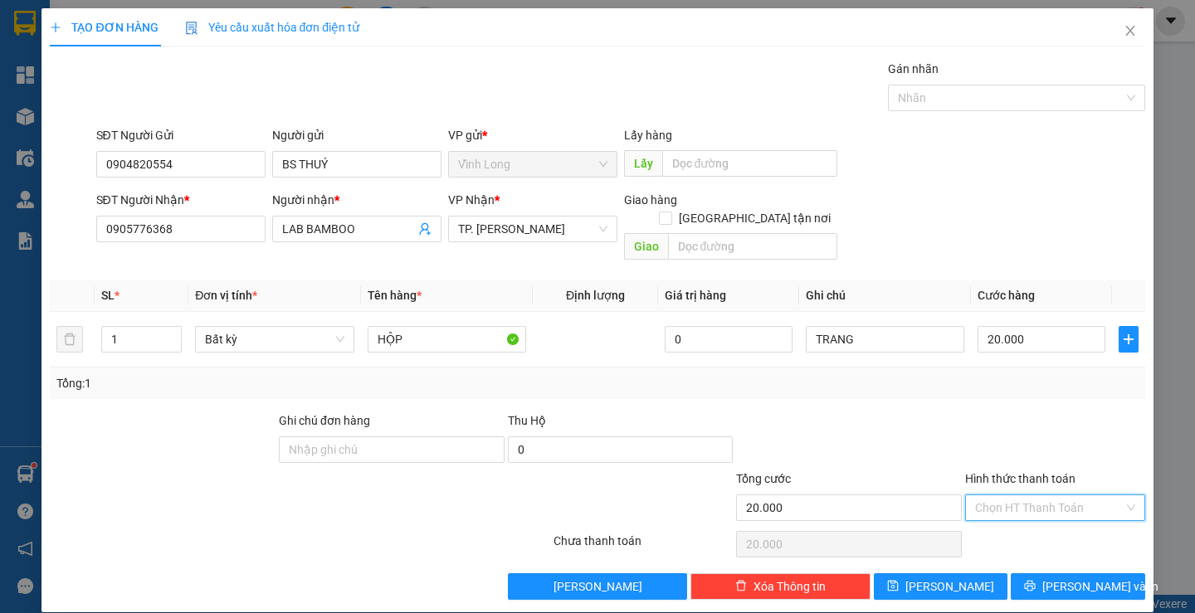
click at [1038, 495] on input "Hình thức thanh toán" at bounding box center [1049, 507] width 149 height 25
click at [1025, 520] on div "Tại văn phòng" at bounding box center [1045, 523] width 158 height 18
click at [1035, 581] on icon "printer" at bounding box center [1030, 586] width 11 height 11
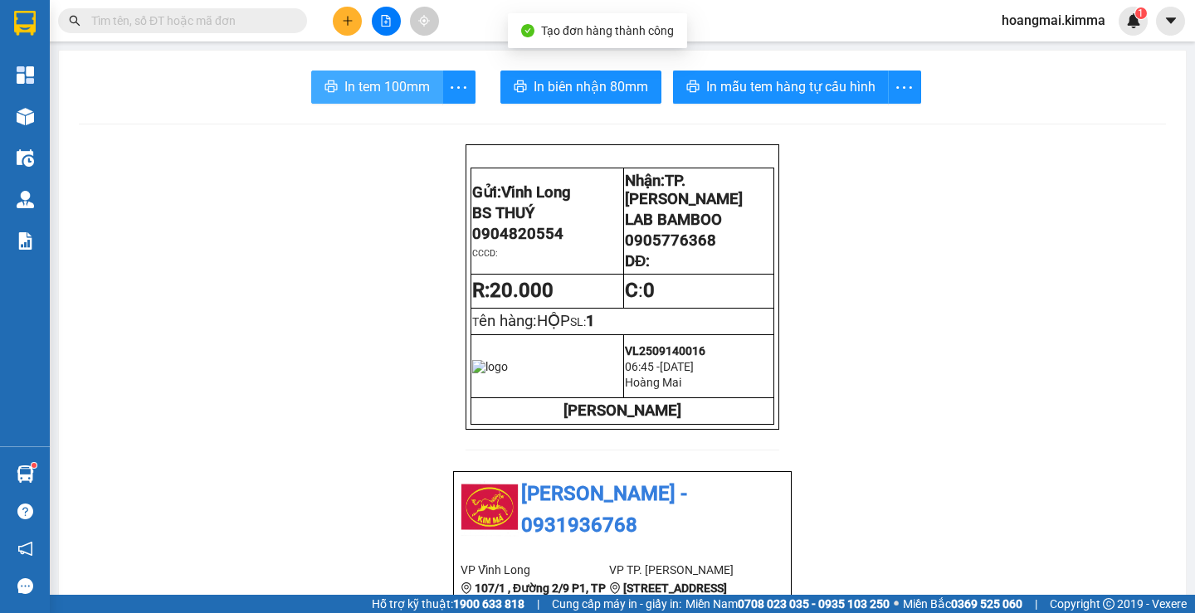
click at [370, 81] on span "In tem 100mm" at bounding box center [386, 86] width 85 height 21
